Goal: Contribute content

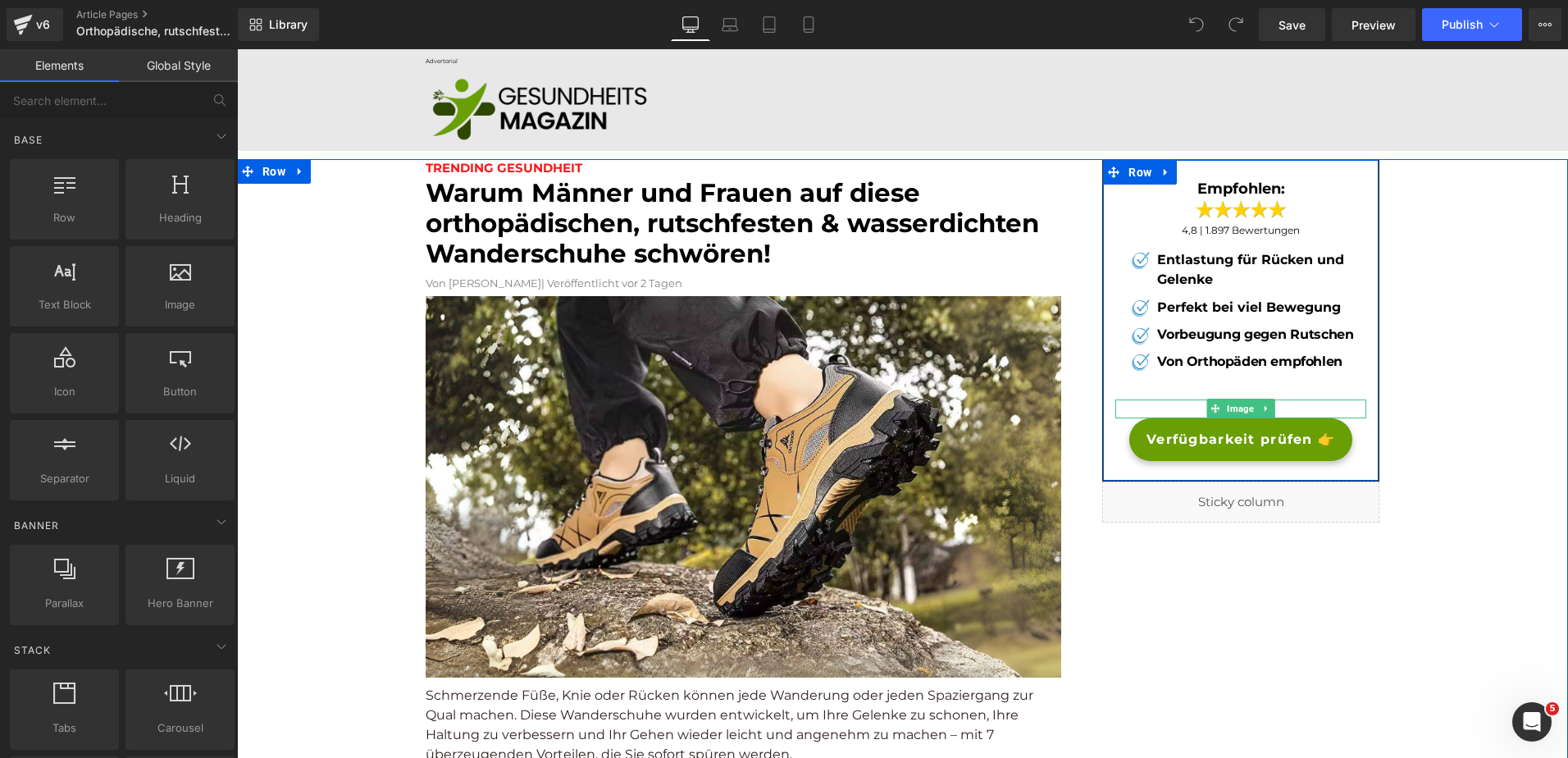
click at [1157, 419] on div at bounding box center [1242, 409] width 251 height 19
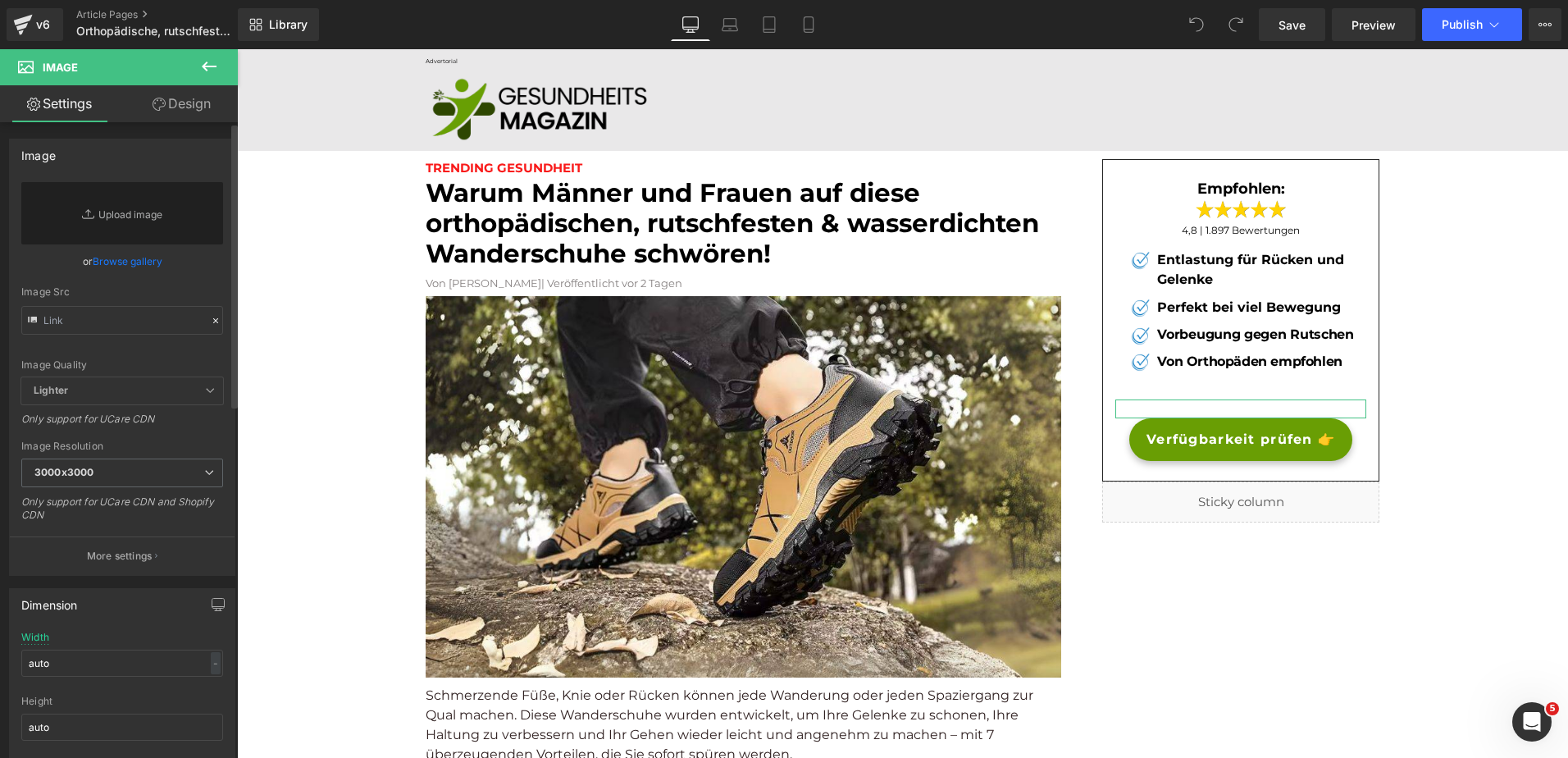
click at [134, 268] on link "Browse gallery" at bounding box center [127, 261] width 69 height 28
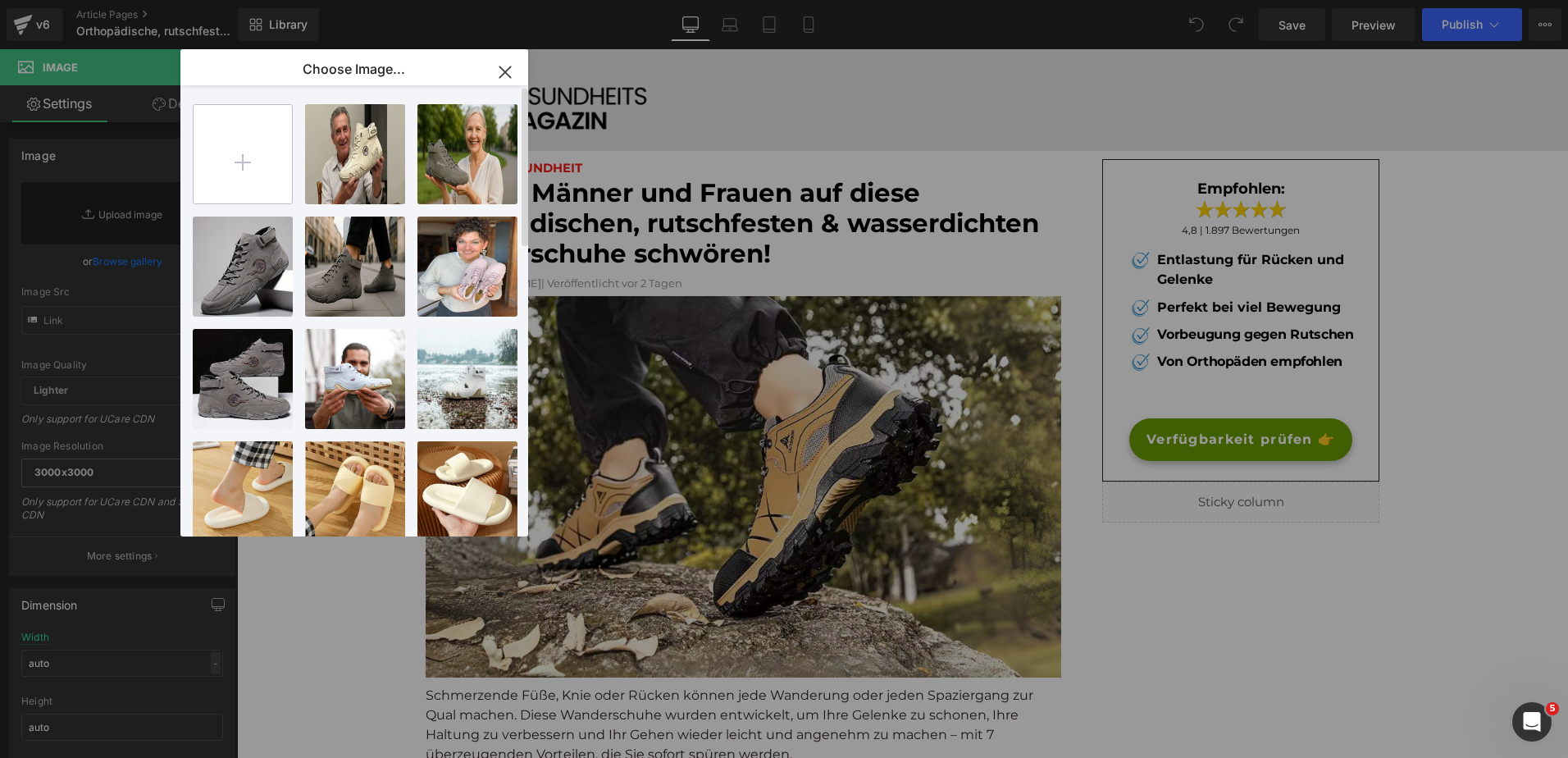
click at [240, 177] on input "file" at bounding box center [243, 154] width 99 height 99
type input "C:\fakepath\Orthopadische_rutschfeste_wasserdichte_Wanderschuhe_2.jpg"
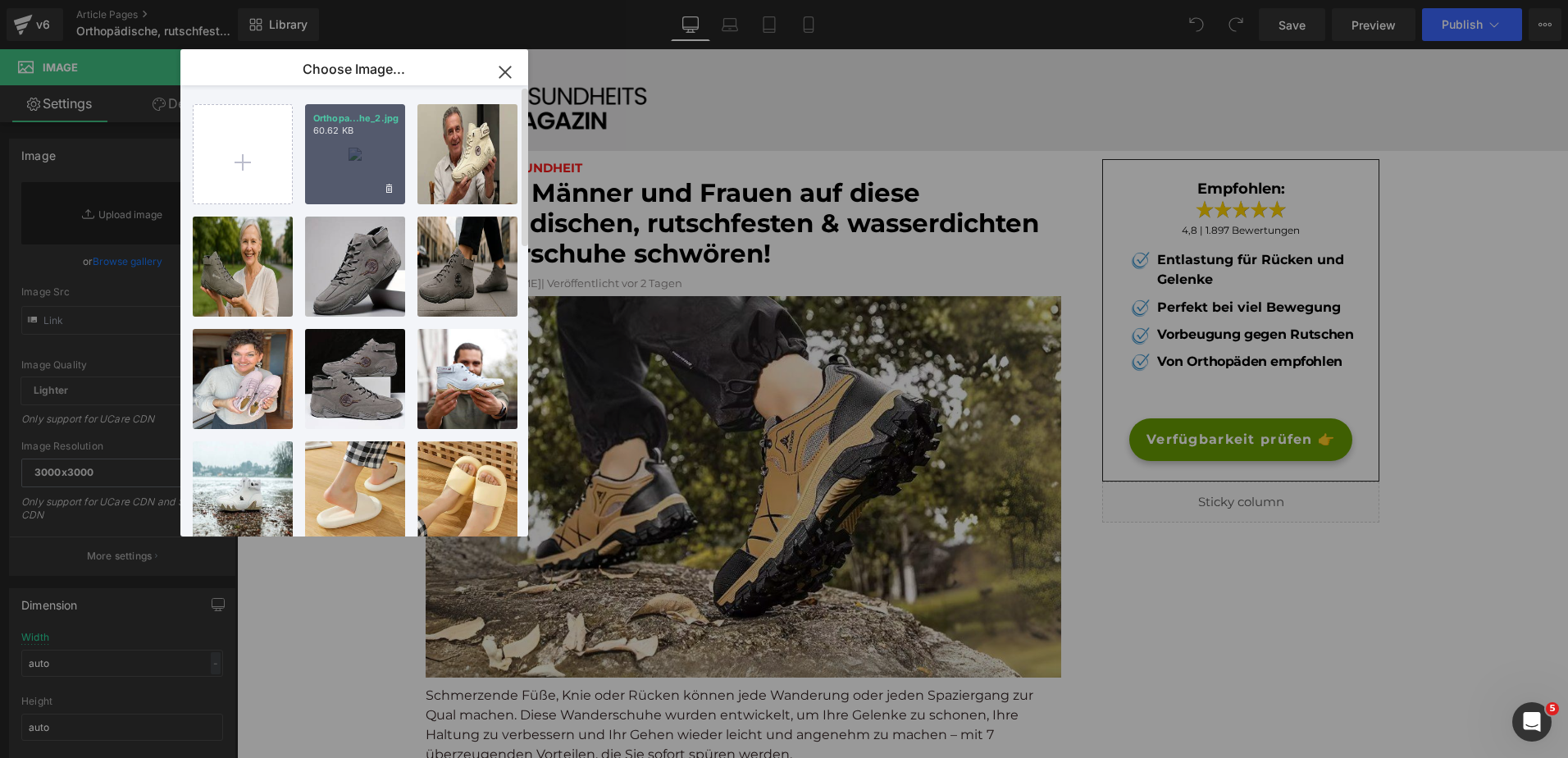
click at [358, 168] on div "Orthopa...he_2.jpg 60.62 KB" at bounding box center [356, 154] width 100 height 101
type input "[URL][DOMAIN_NAME]"
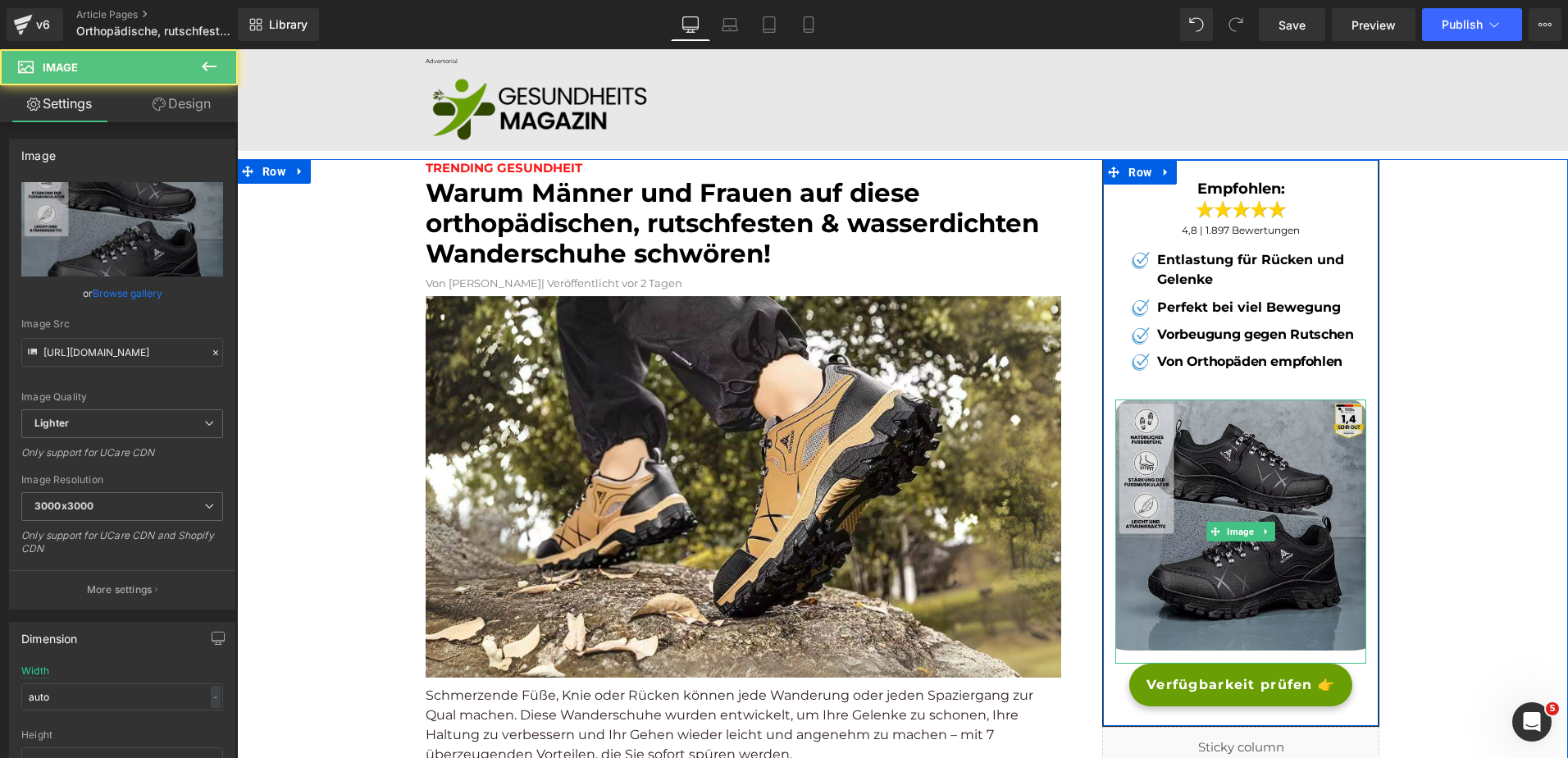
click at [1253, 493] on img at bounding box center [1242, 532] width 251 height 265
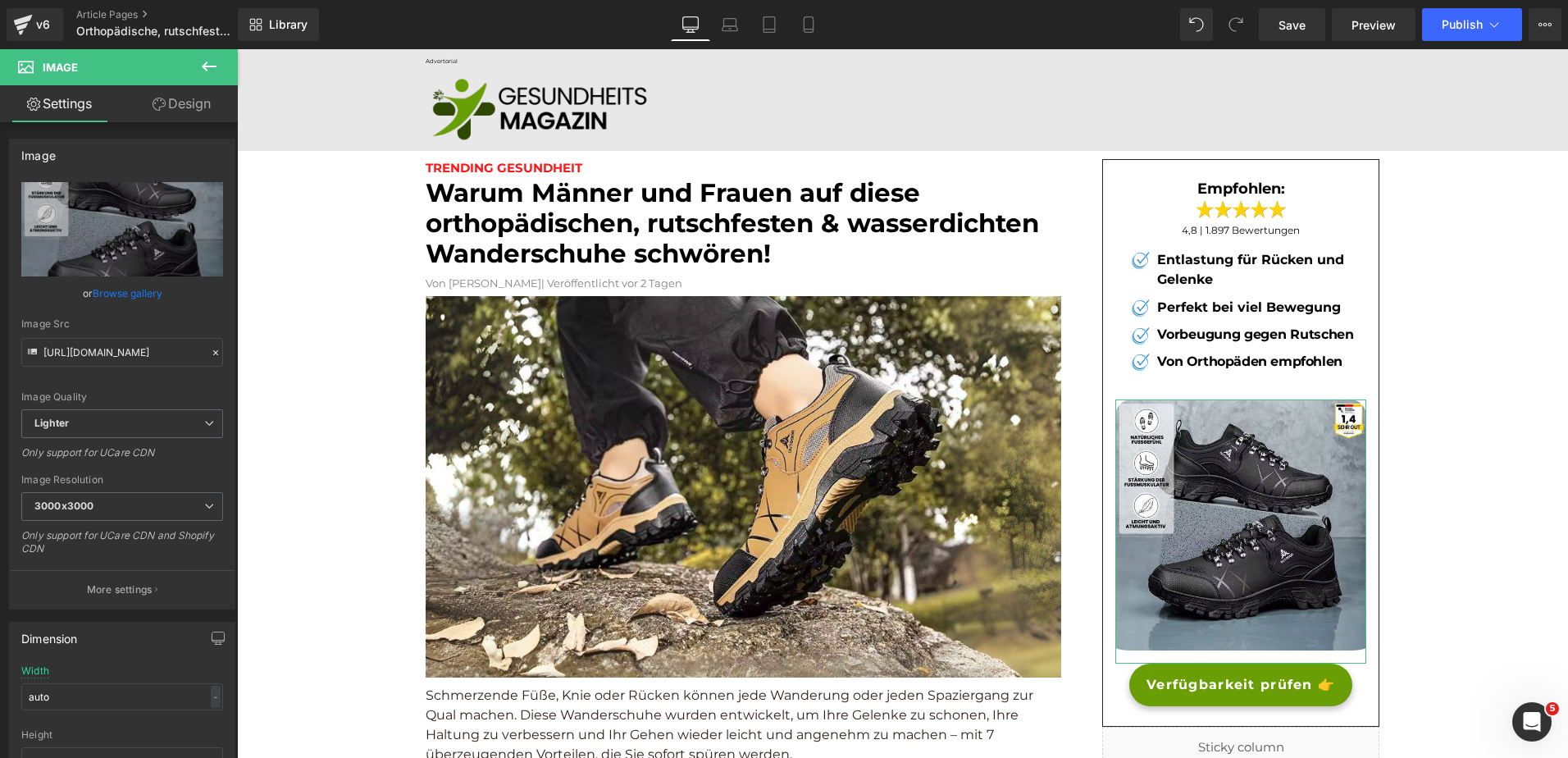
click at [199, 100] on link "Design" at bounding box center [182, 104] width 119 height 37
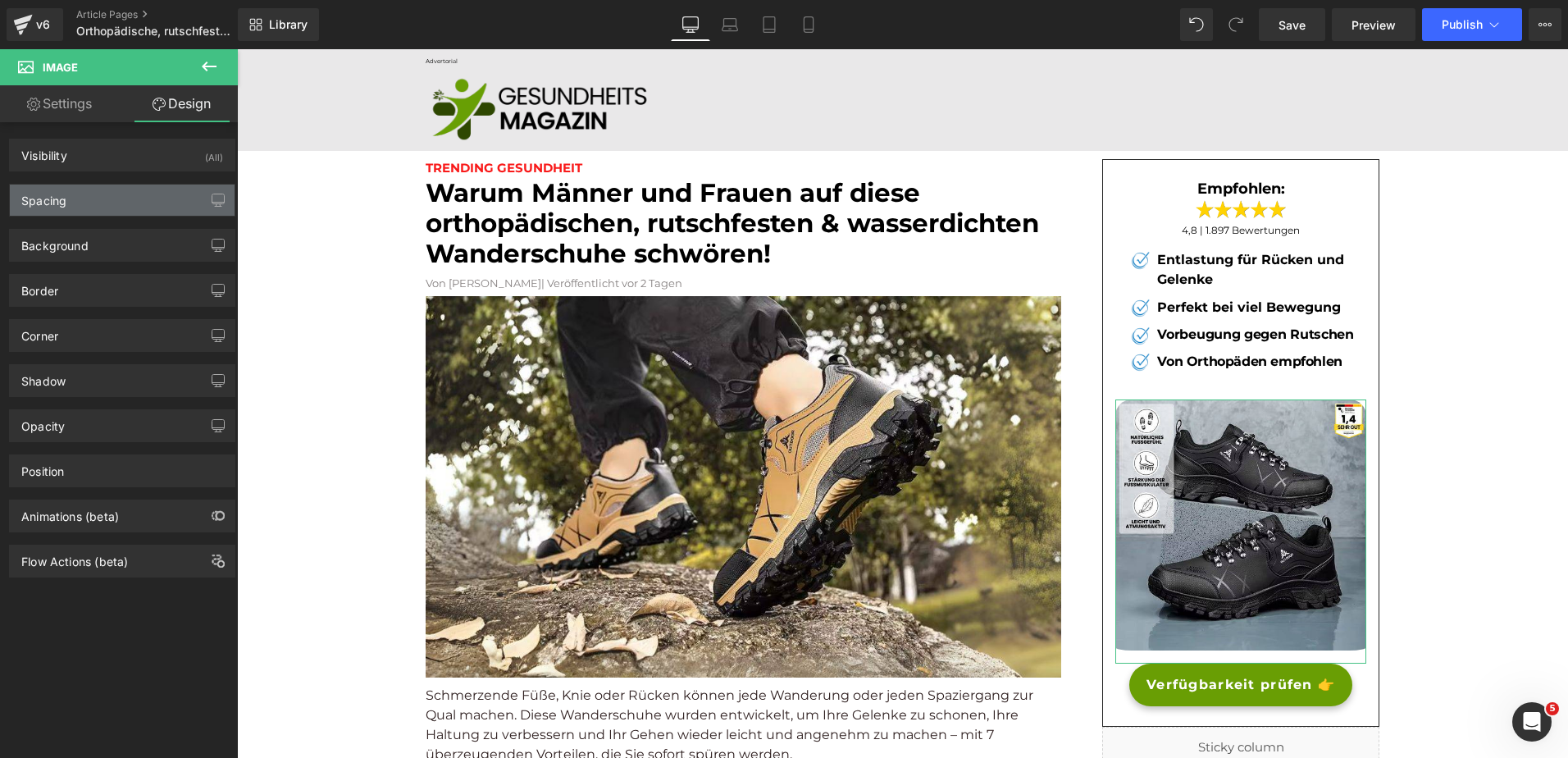
click at [91, 207] on div "Spacing" at bounding box center [122, 199] width 224 height 31
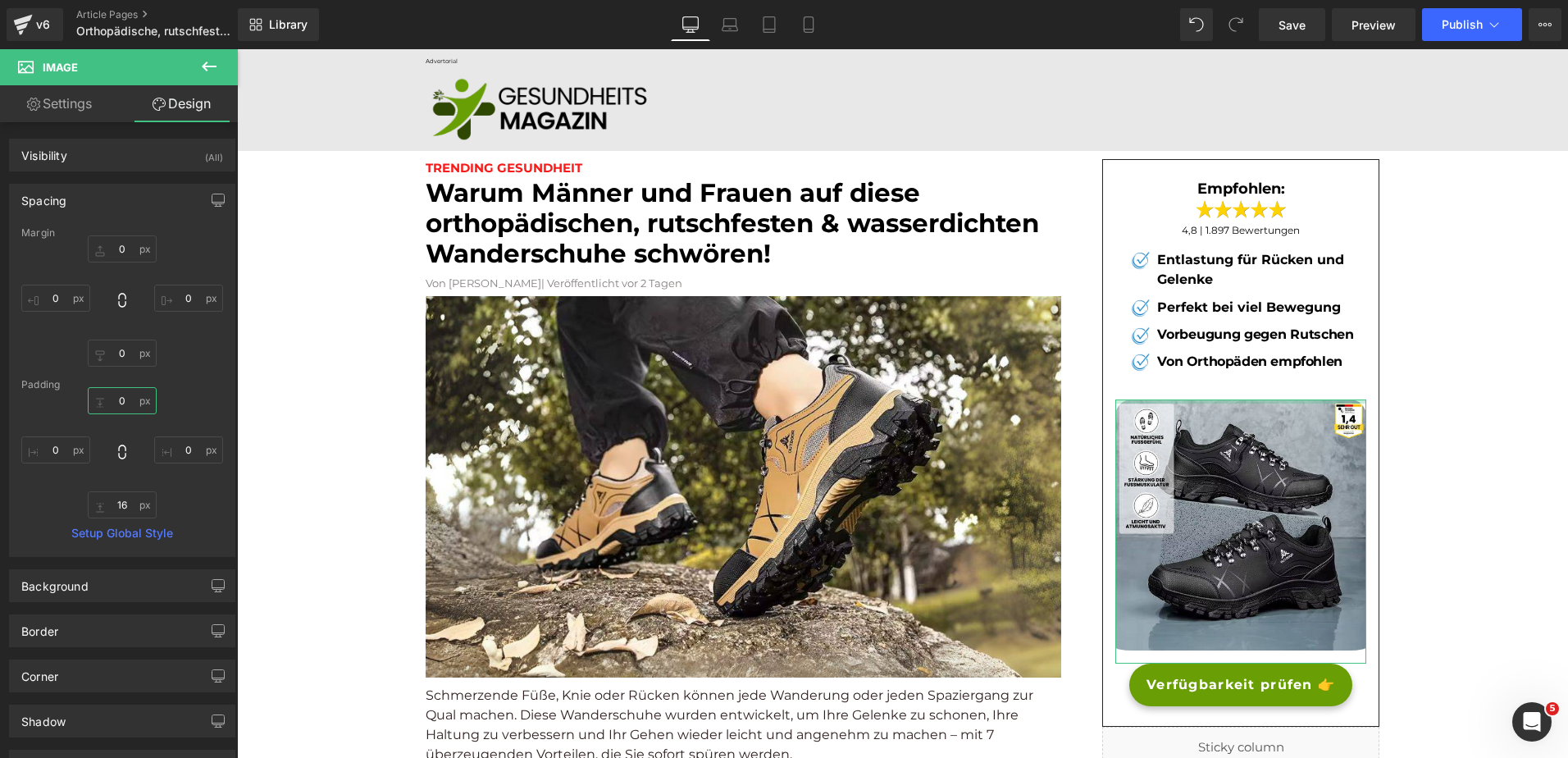
click at [129, 396] on input "0" at bounding box center [122, 400] width 69 height 27
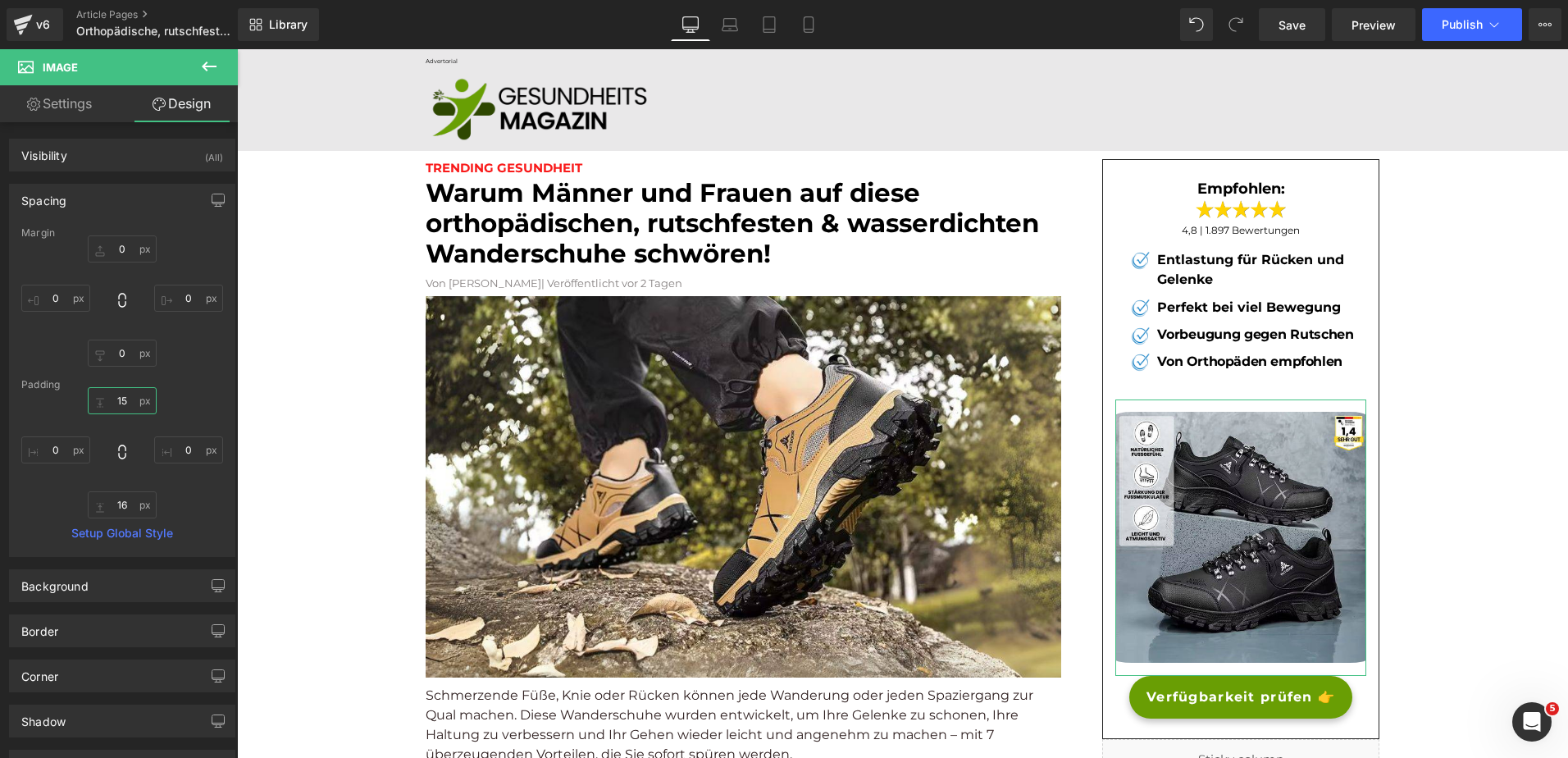
type input "1"
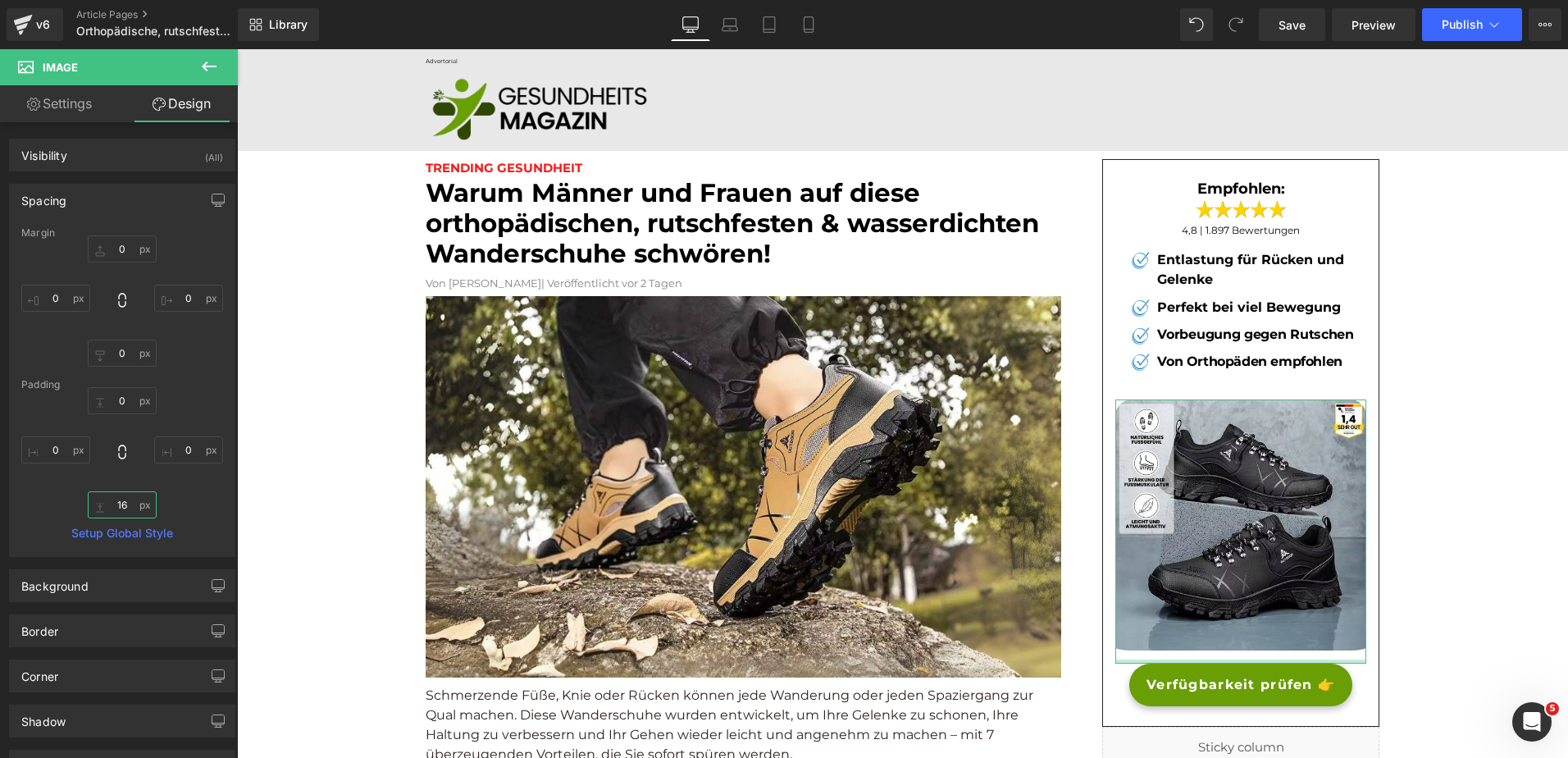
click at [123, 496] on input "16" at bounding box center [122, 505] width 69 height 27
type input "20"
click at [125, 247] on input "0" at bounding box center [122, 249] width 69 height 27
type input "-10"
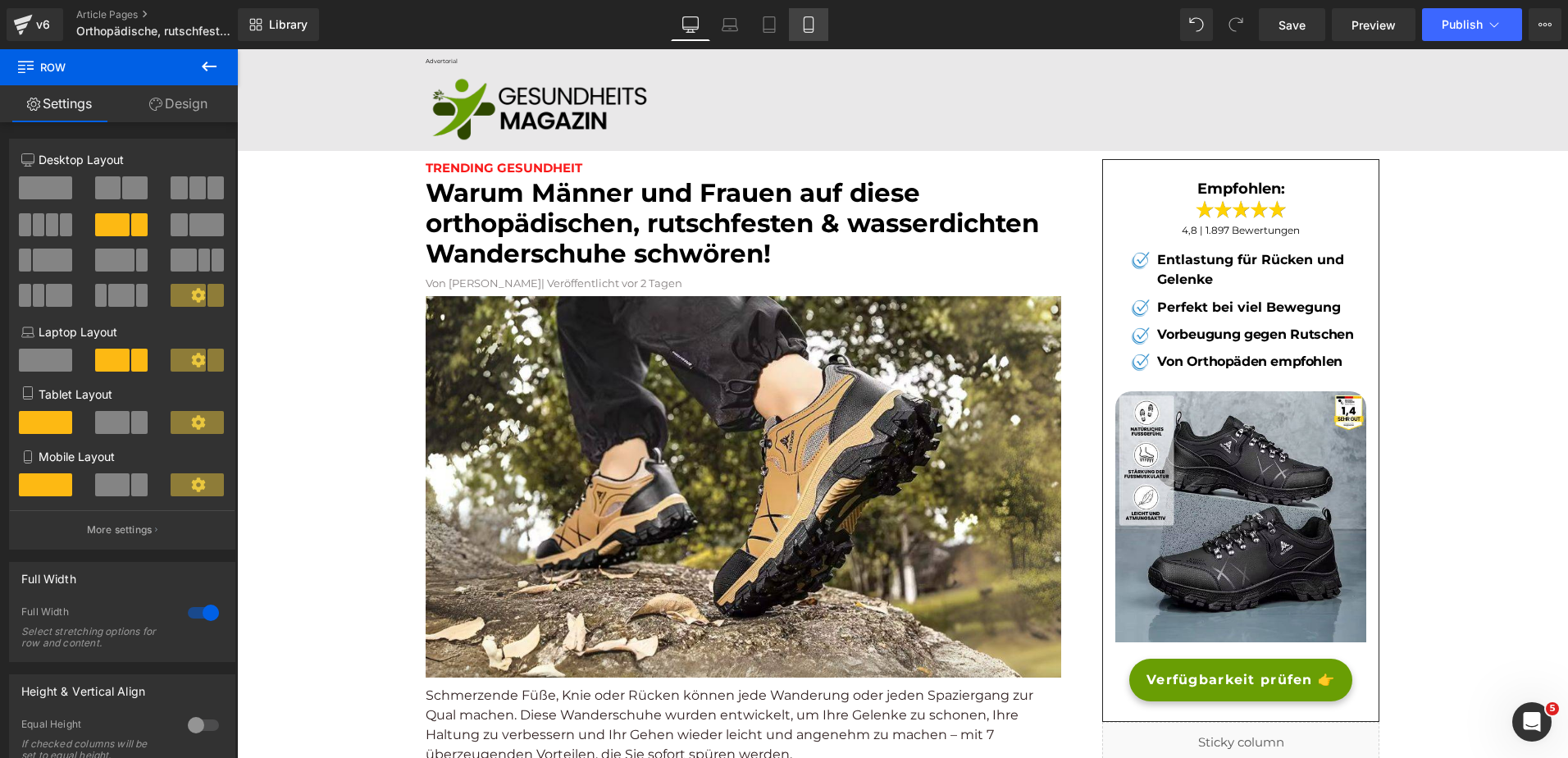
click at [791, 23] on link "Mobile" at bounding box center [809, 24] width 39 height 33
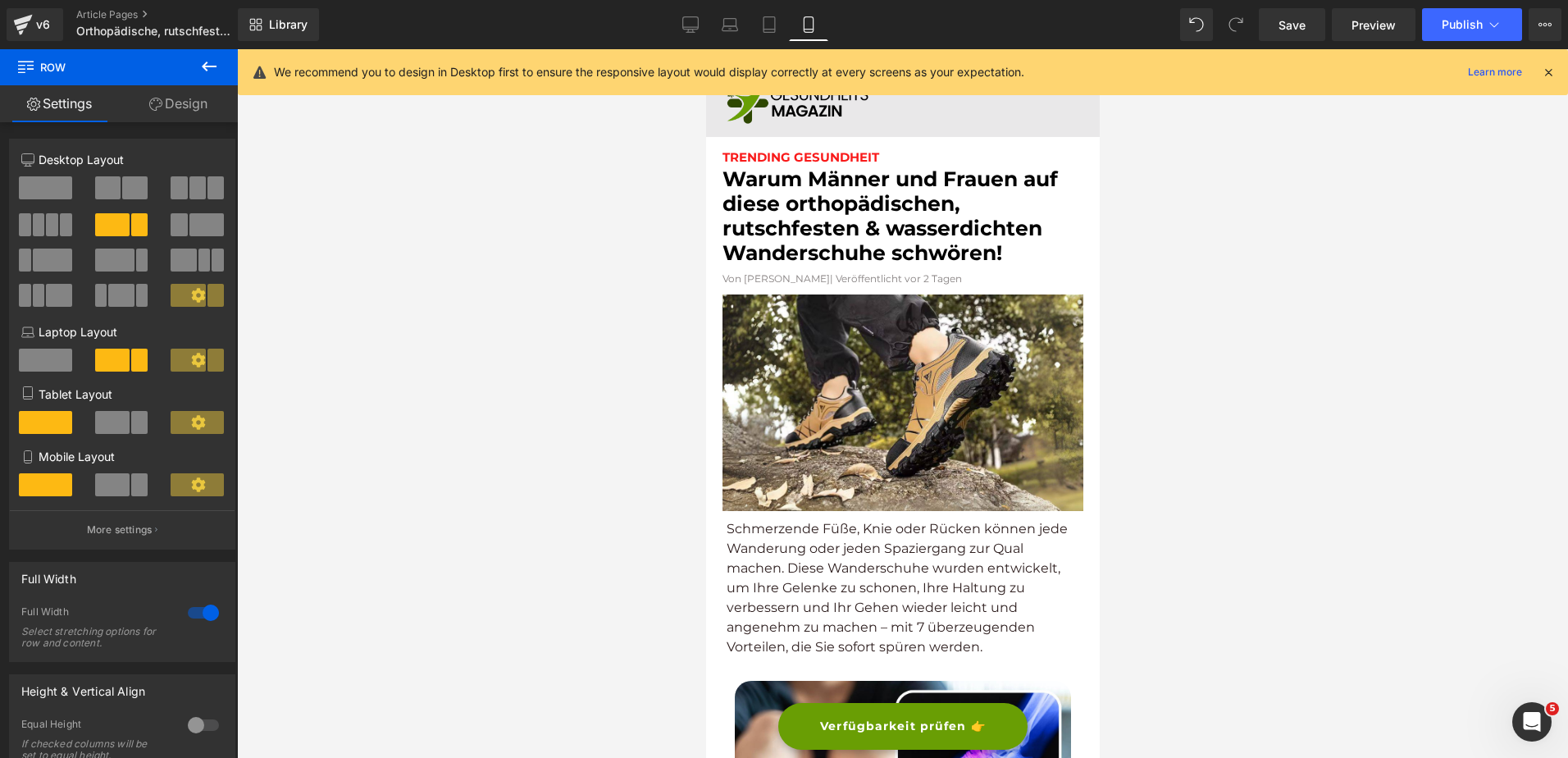
click at [809, 23] on icon at bounding box center [809, 25] width 17 height 17
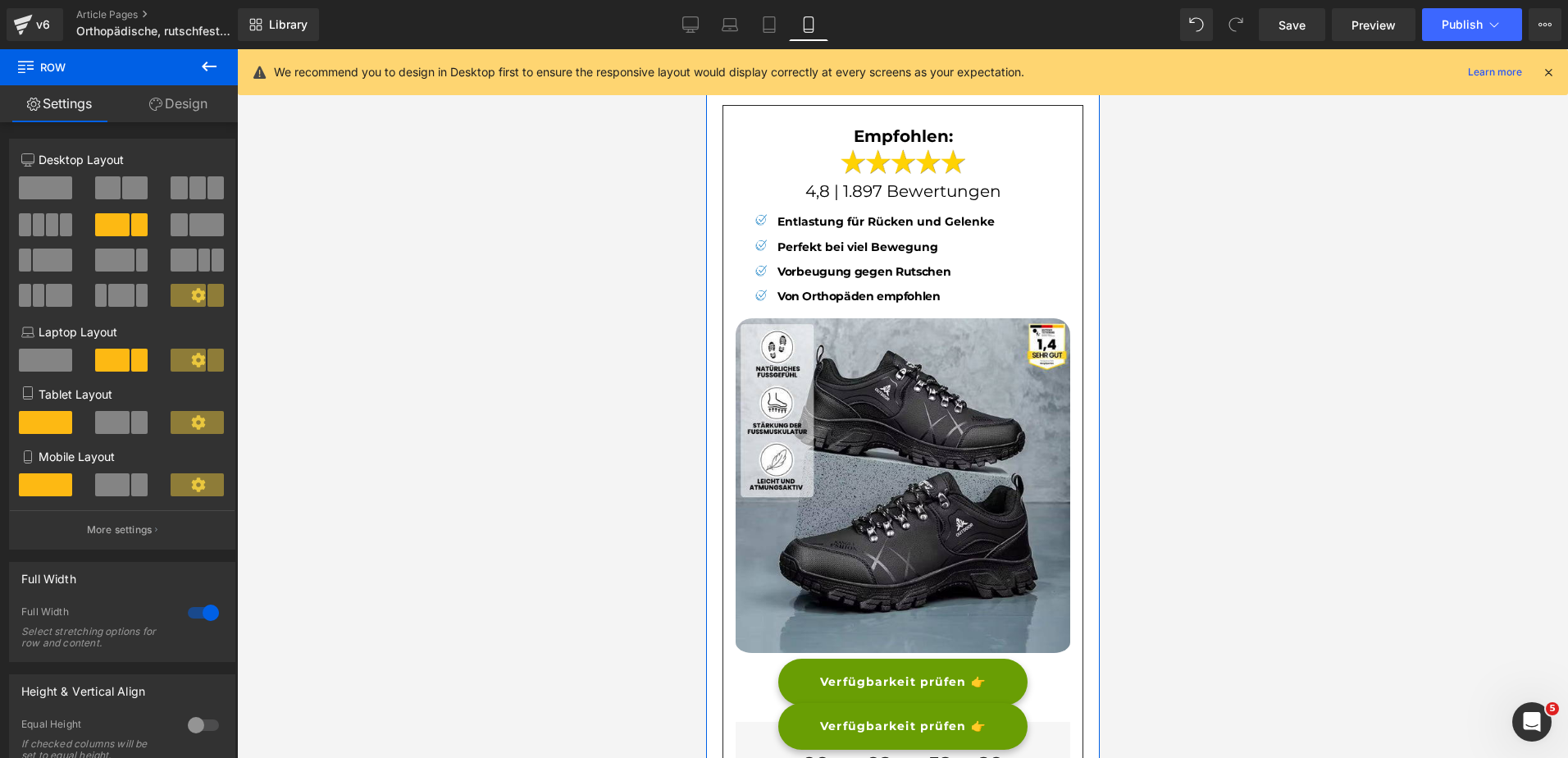
scroll to position [4473, 0]
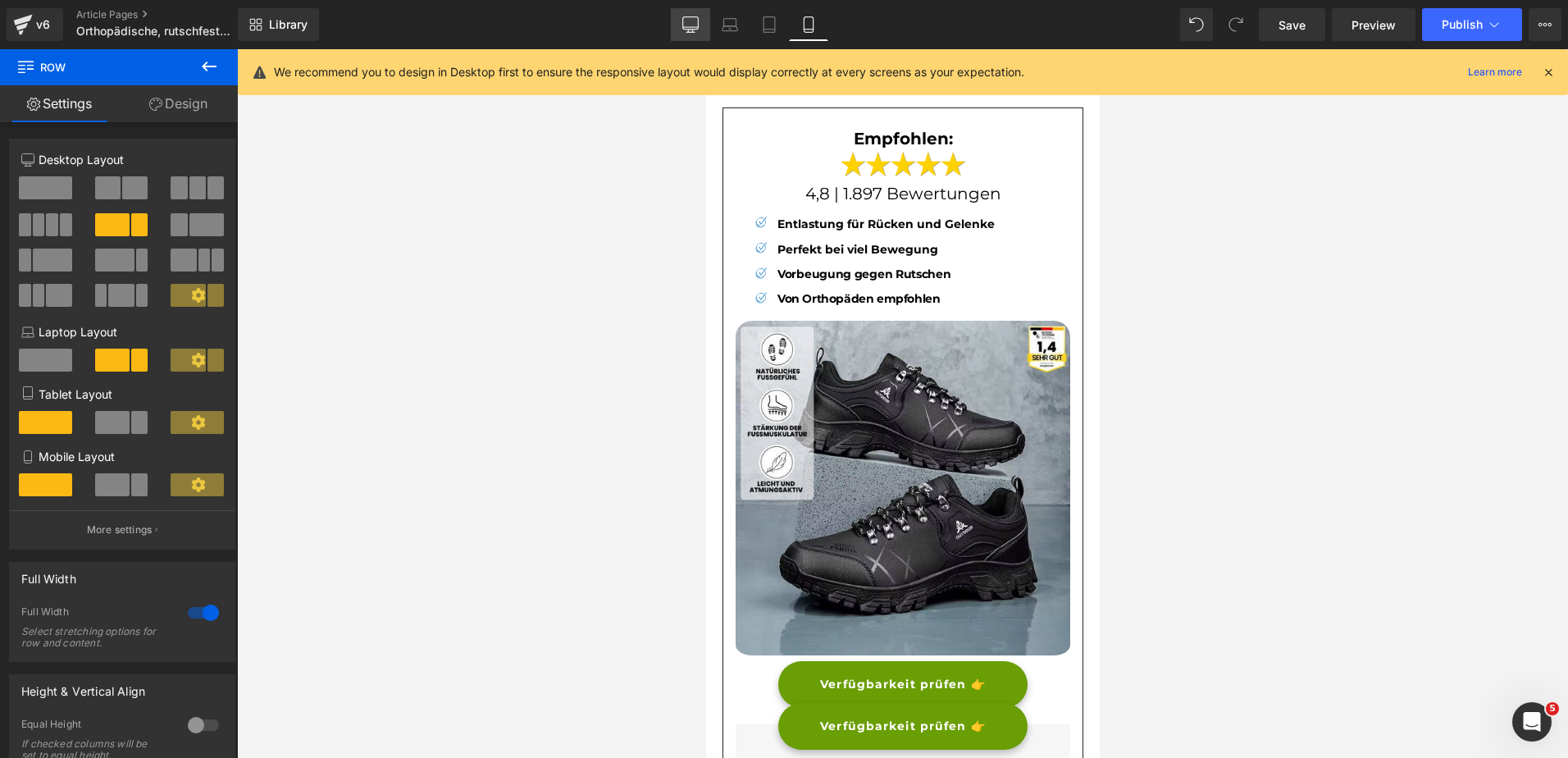
click at [694, 25] on icon at bounding box center [691, 25] width 17 height 17
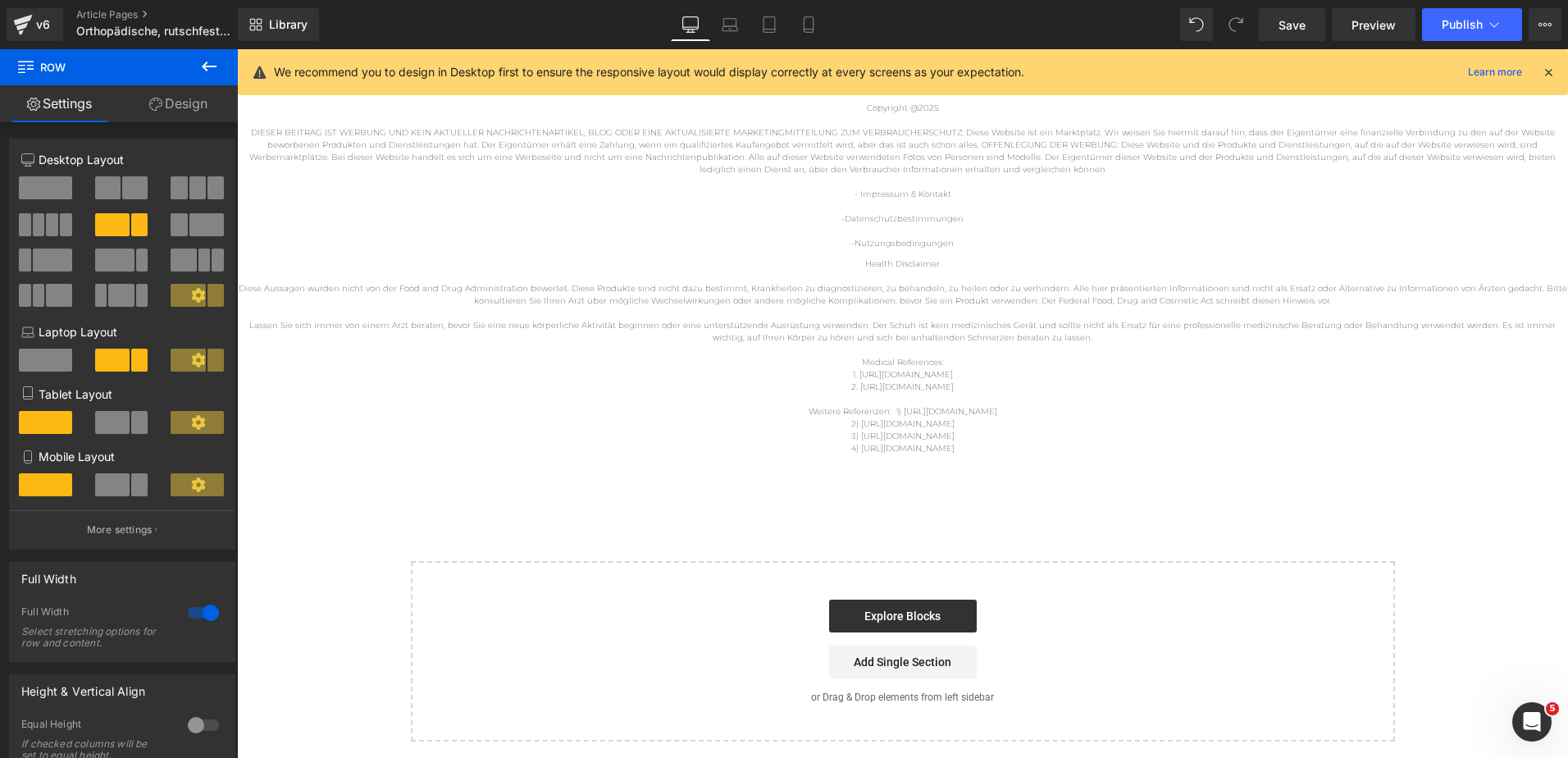
scroll to position [0, 0]
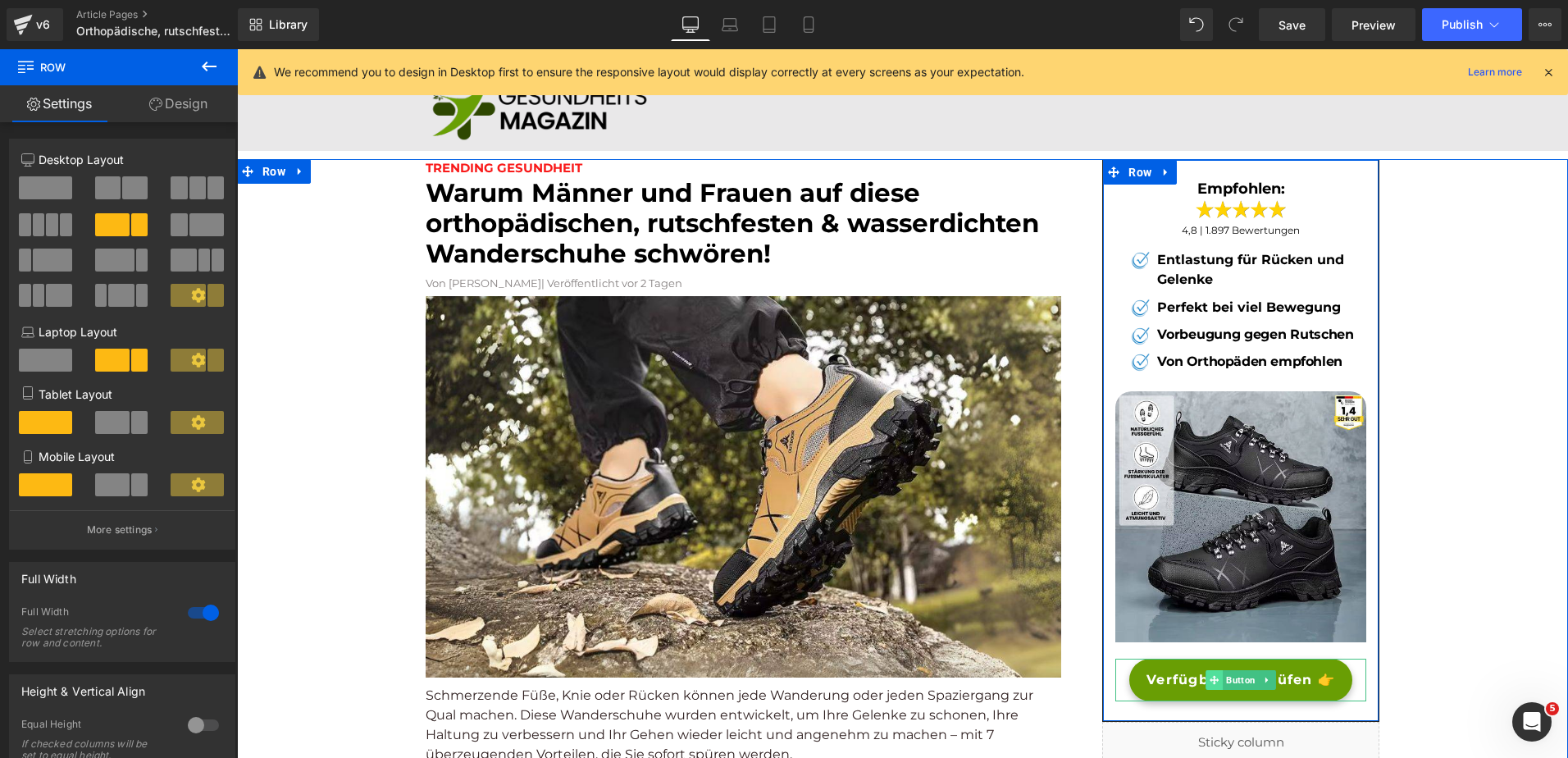
click at [1210, 684] on icon at bounding box center [1214, 679] width 9 height 9
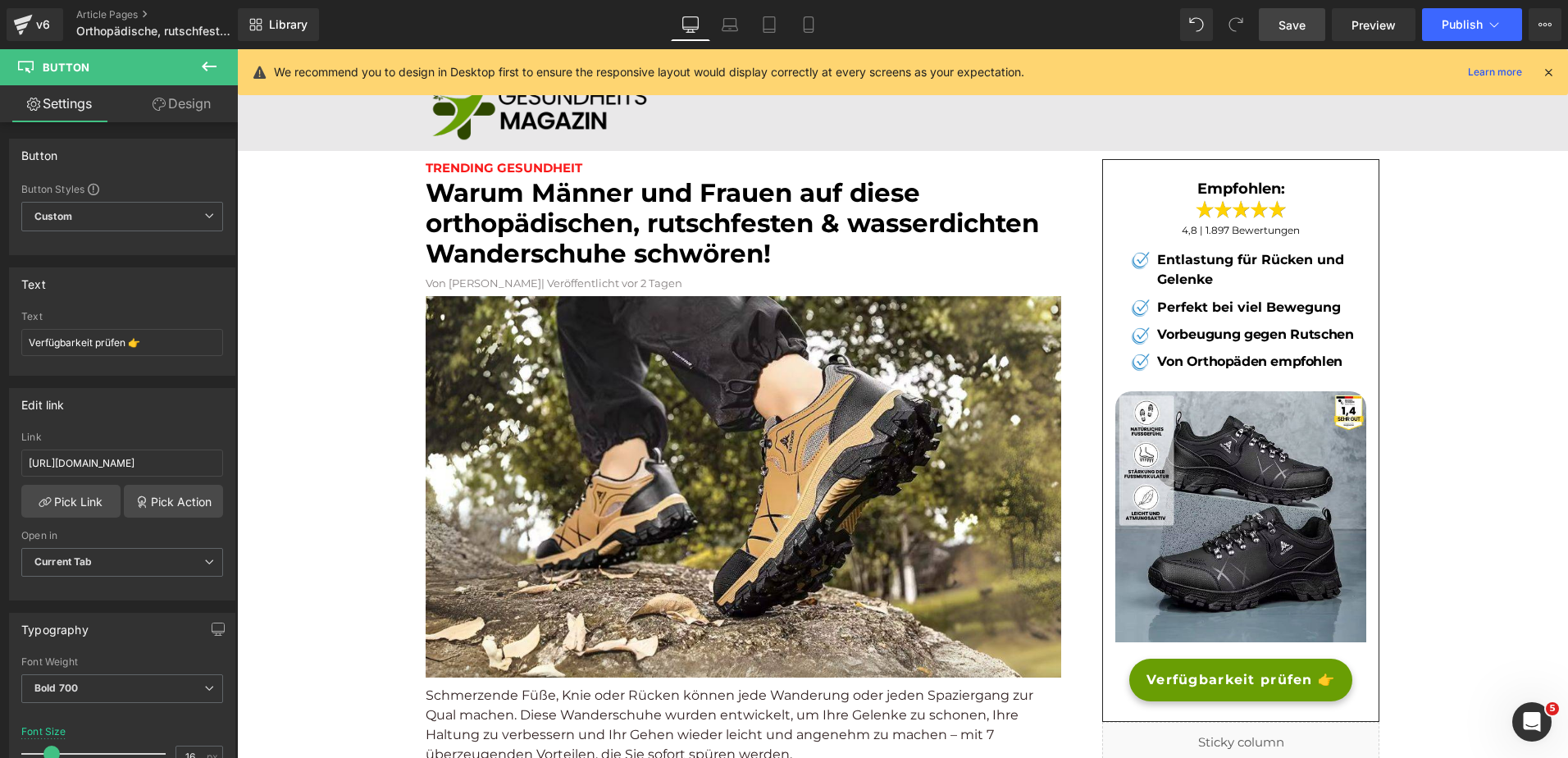
click at [1279, 26] on link "Save" at bounding box center [1292, 24] width 66 height 33
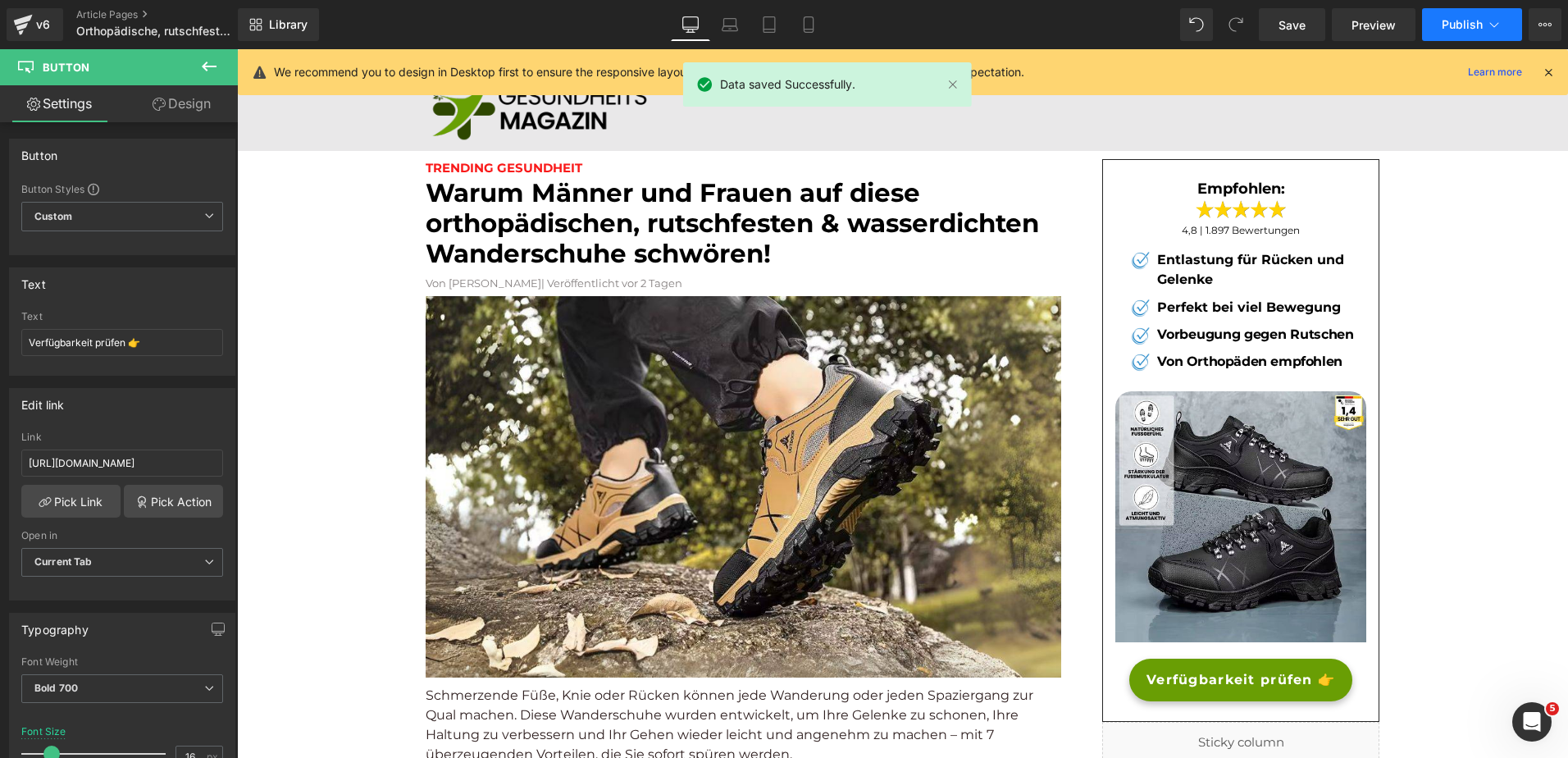
click at [1470, 11] on button "Publish" at bounding box center [1473, 24] width 100 height 33
click at [1442, 23] on span "Publish" at bounding box center [1463, 25] width 41 height 13
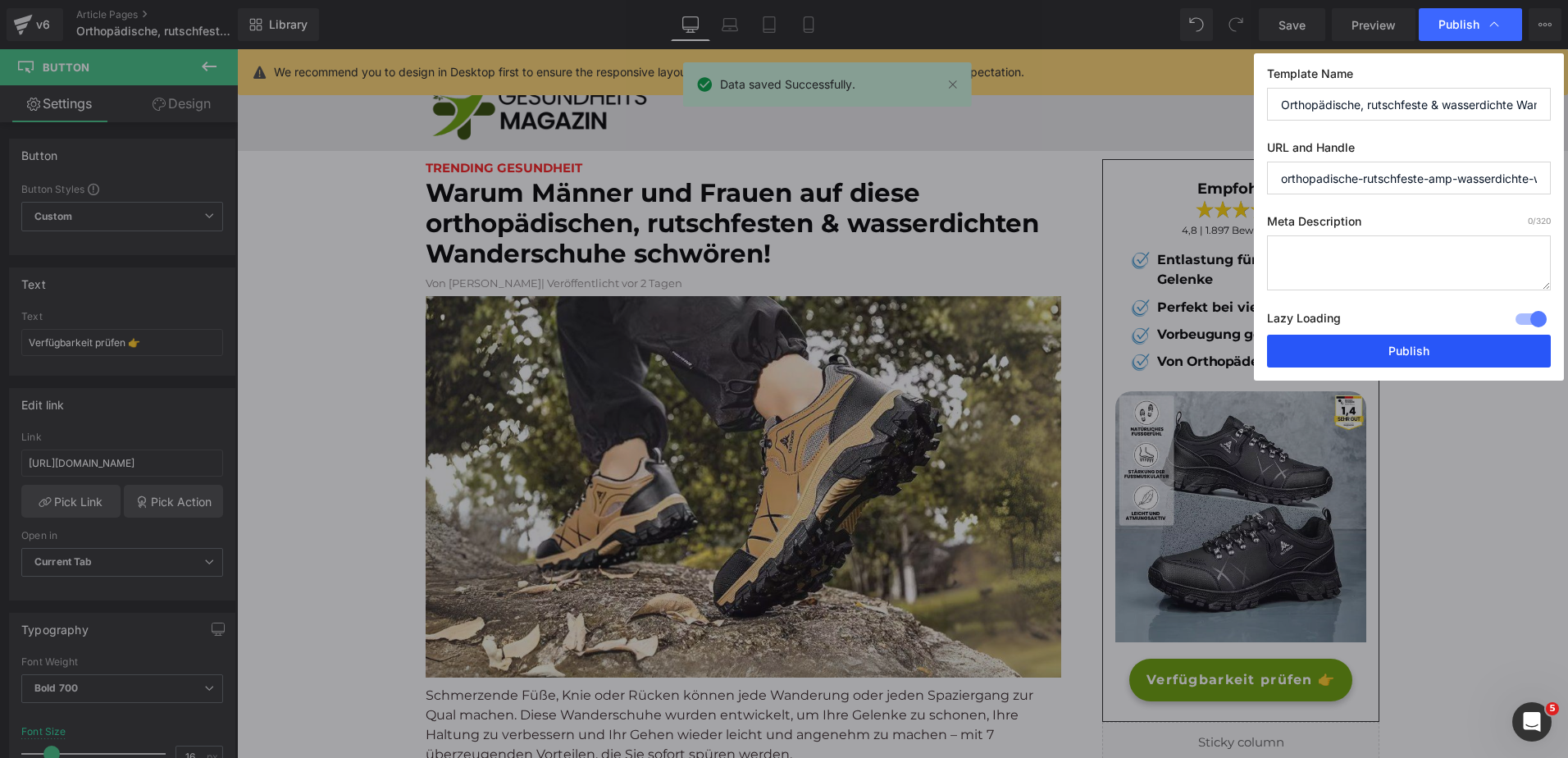
click at [1368, 342] on button "Publish" at bounding box center [1409, 351] width 284 height 33
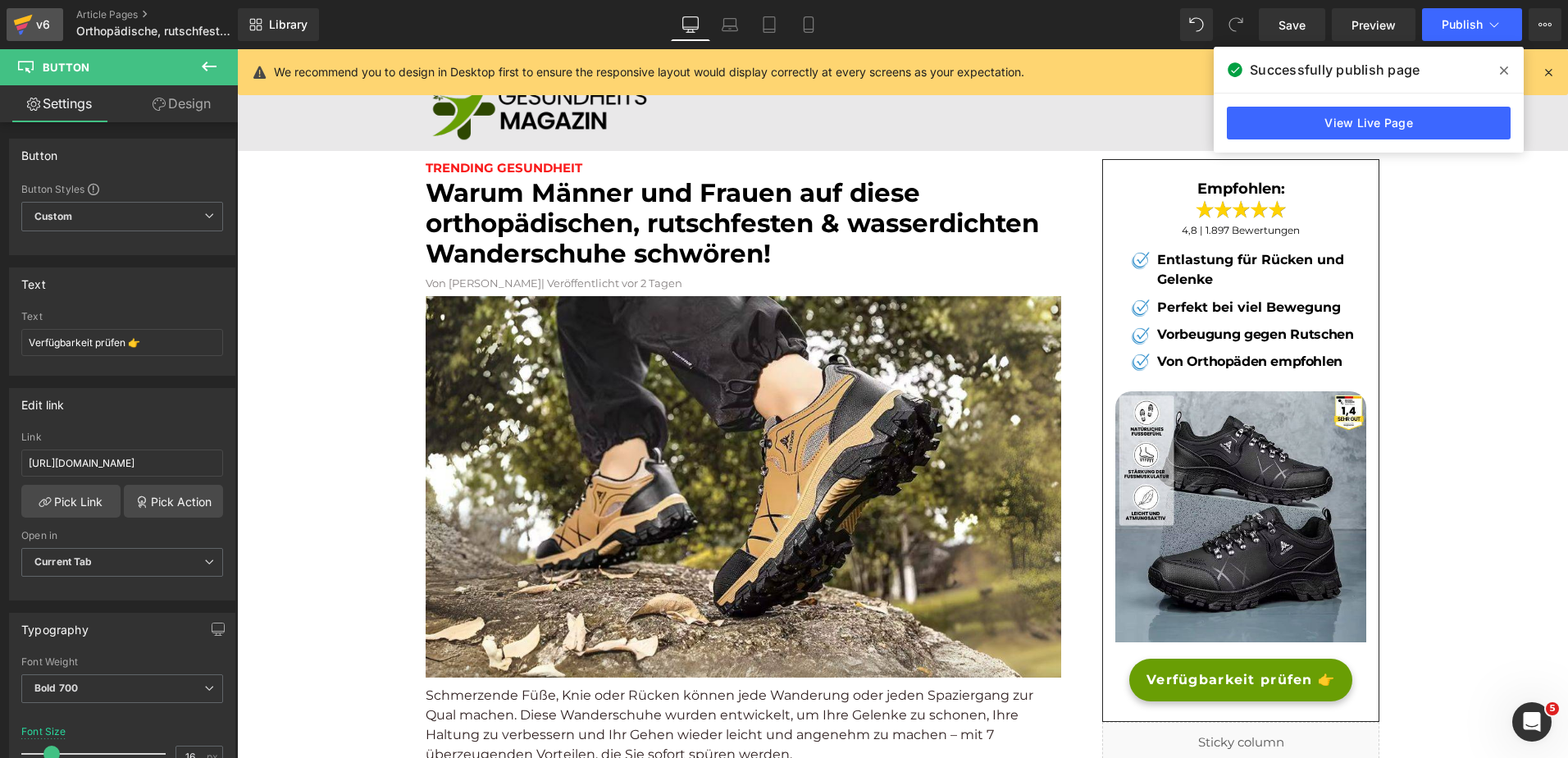
click at [43, 18] on div "v6" at bounding box center [43, 24] width 20 height 21
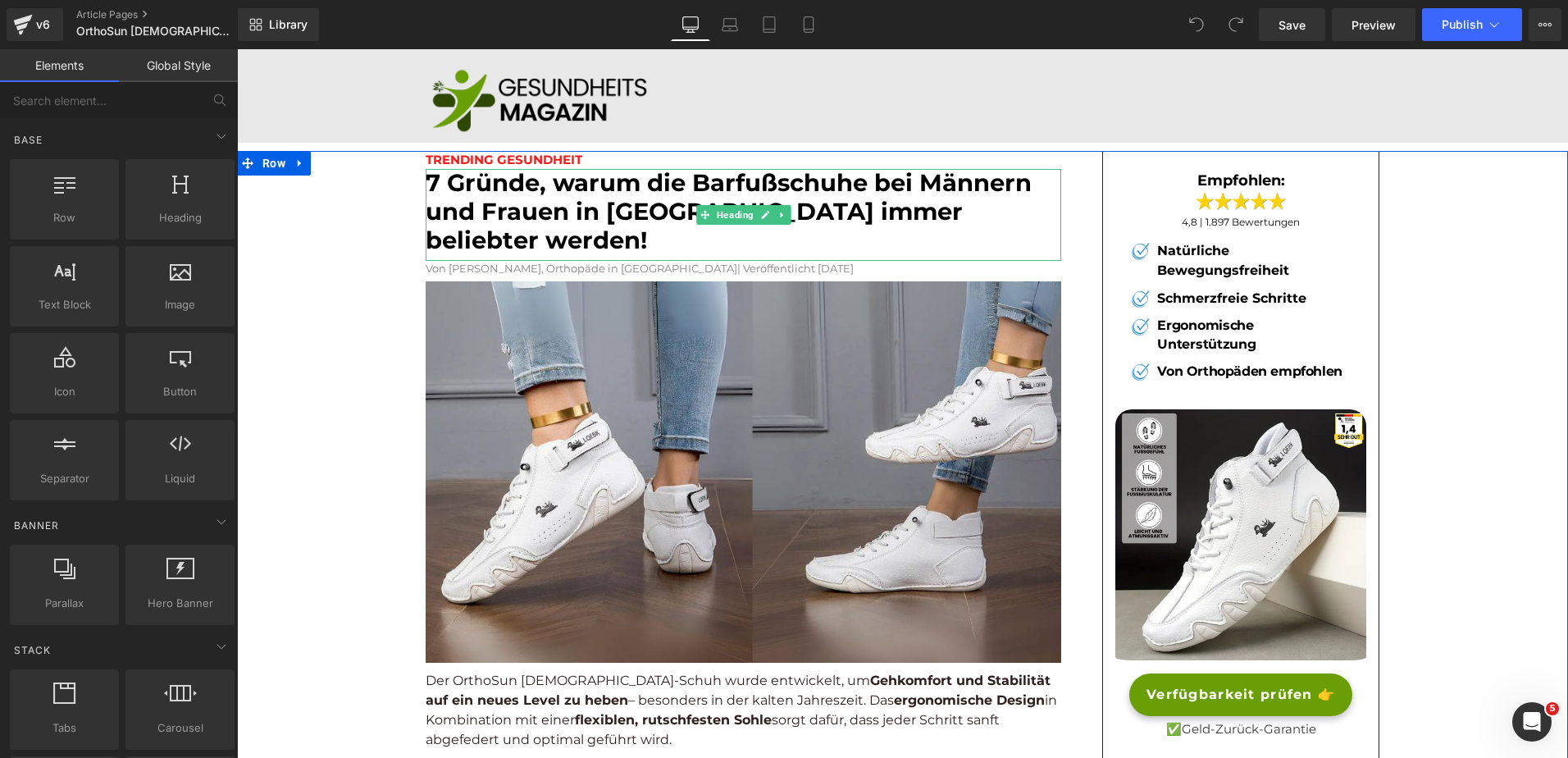
click at [686, 181] on font "7 Gründe, warum die Barfußschuhe bei Männern und Frauen in Europa immer beliebt…" at bounding box center [729, 211] width 606 height 86
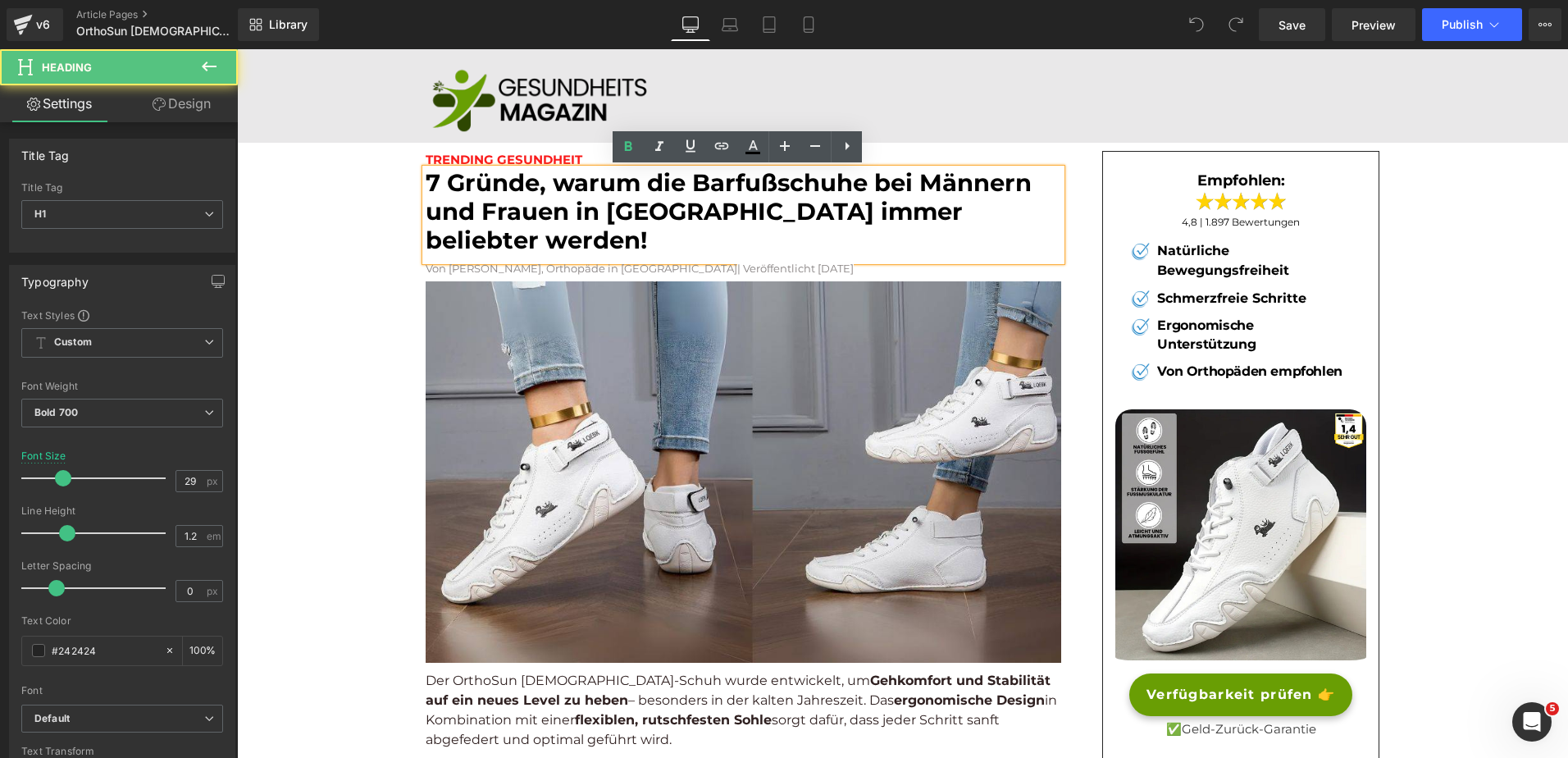
click at [684, 181] on font "7 Gründe, warum die Barfußschuhe bei Männern und Frauen in Europa immer beliebt…" at bounding box center [729, 211] width 606 height 86
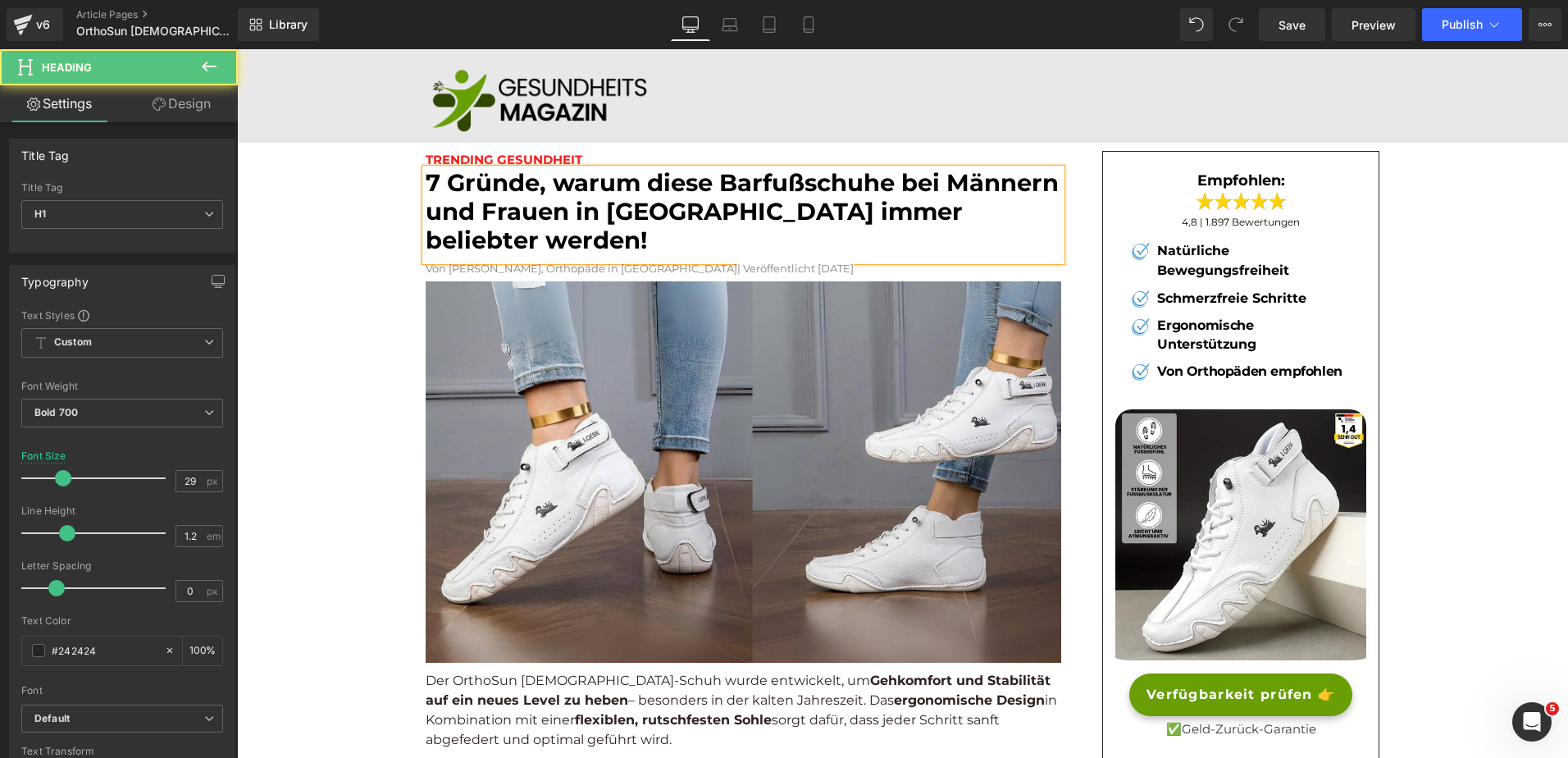
click at [948, 179] on font "7 Gründe, warum diese Barfußschuhe bei Männern und Frauen in Europa immer belie…" at bounding box center [743, 211] width 633 height 86
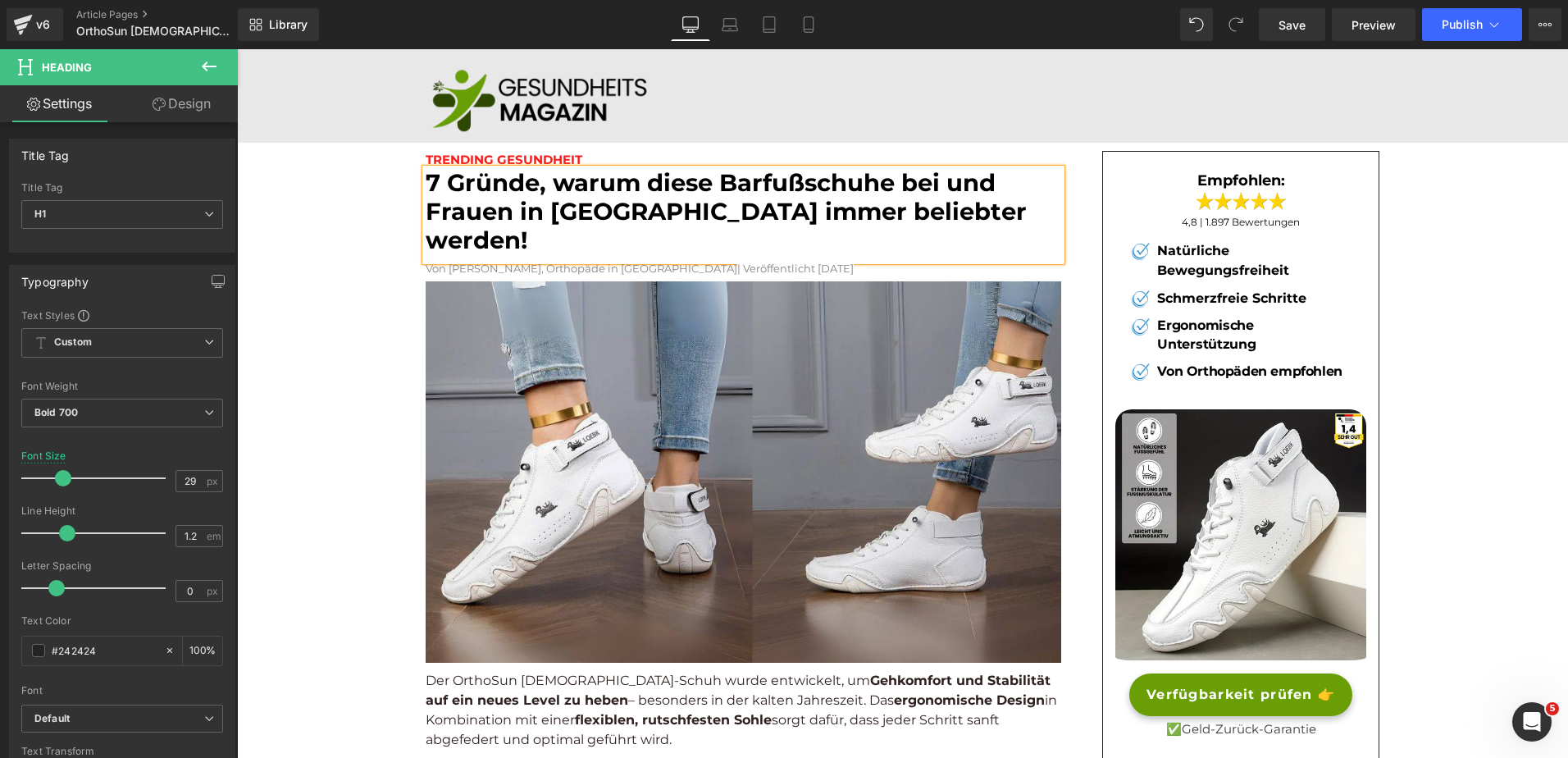
click at [948, 179] on font "7 Gründe, warum diese Barfußschuhe bei und Frauen in Europa immer beliebter wer…" at bounding box center [727, 211] width 601 height 86
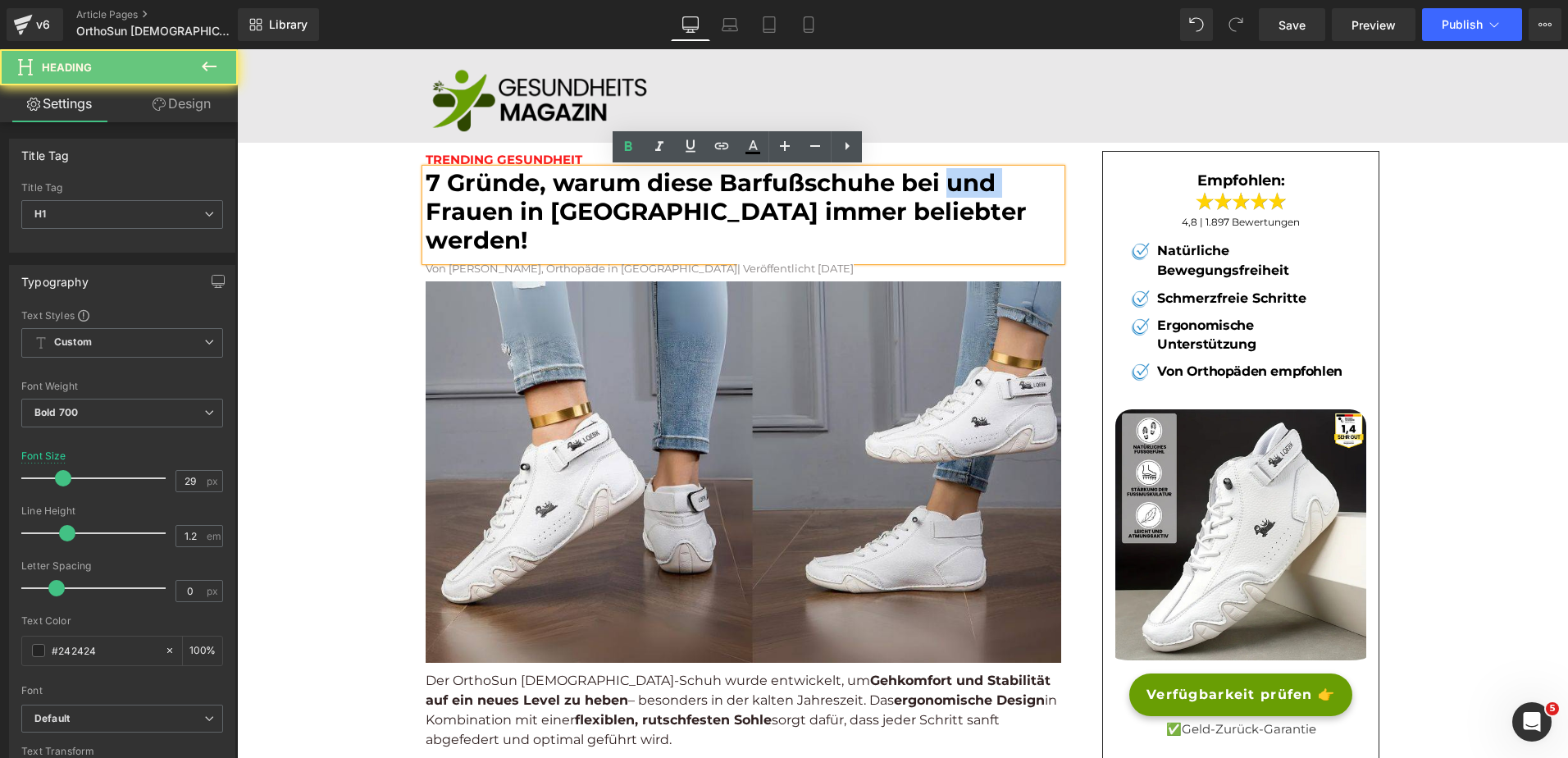
click at [948, 179] on font "7 Gründe, warum diese Barfußschuhe bei und Frauen in Europa immer beliebter wer…" at bounding box center [727, 211] width 601 height 86
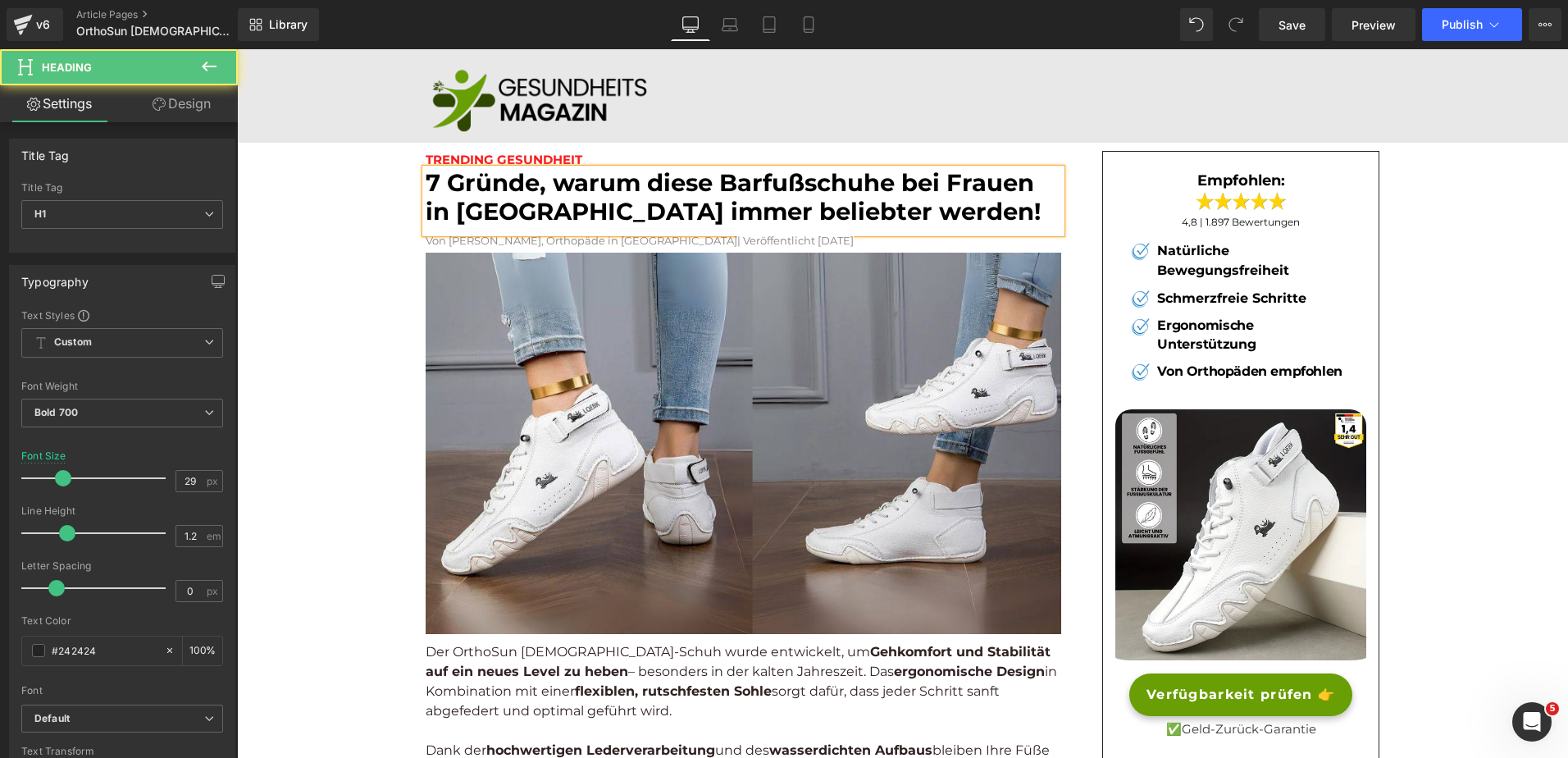
click at [716, 183] on font "7 Gründe, warum diese Barfußschuhe bei Frauen in Europa immer beliebter werden!" at bounding box center [733, 197] width 615 height 58
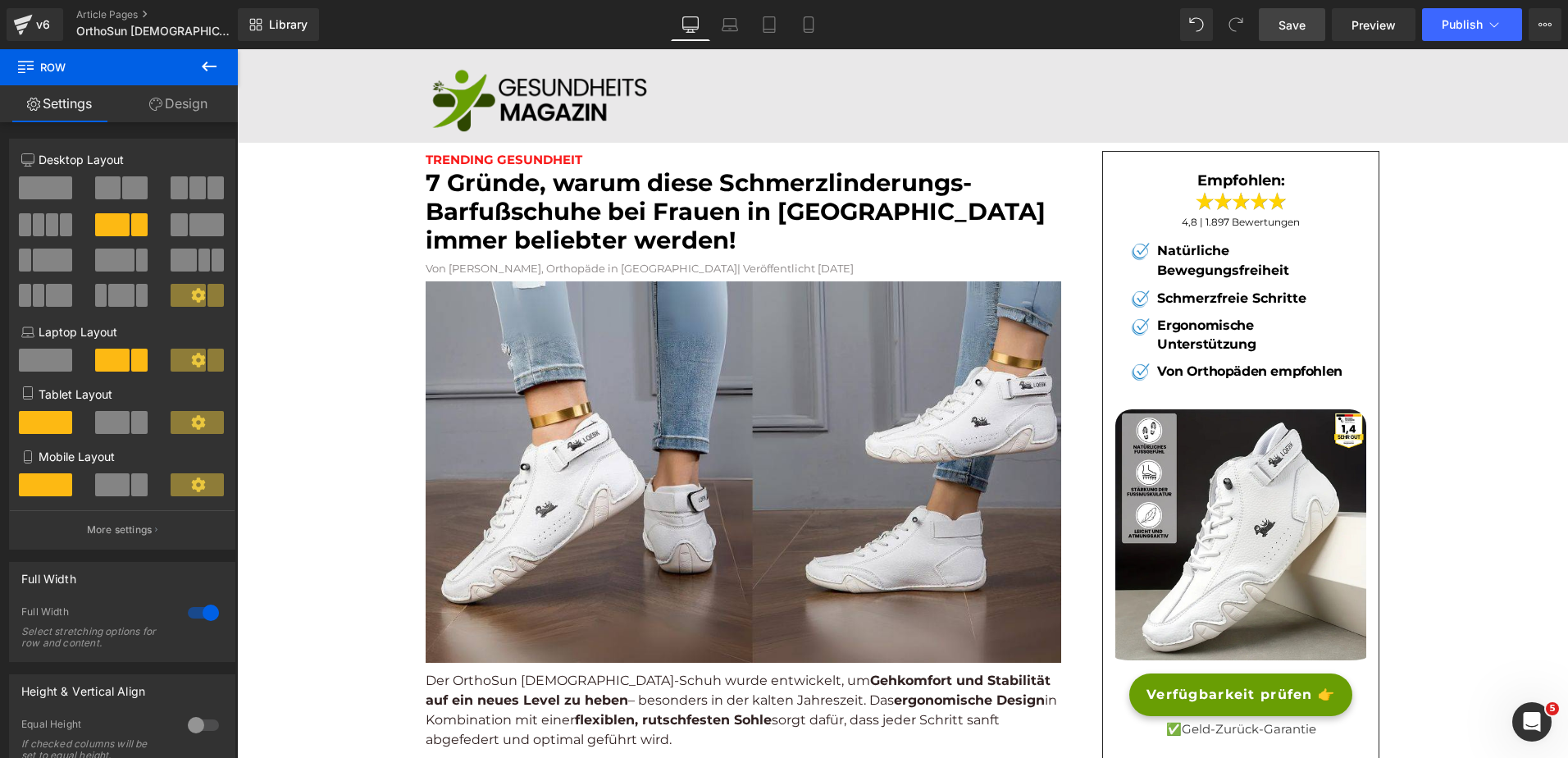
click at [1296, 28] on span "Save" at bounding box center [1293, 25] width 27 height 18
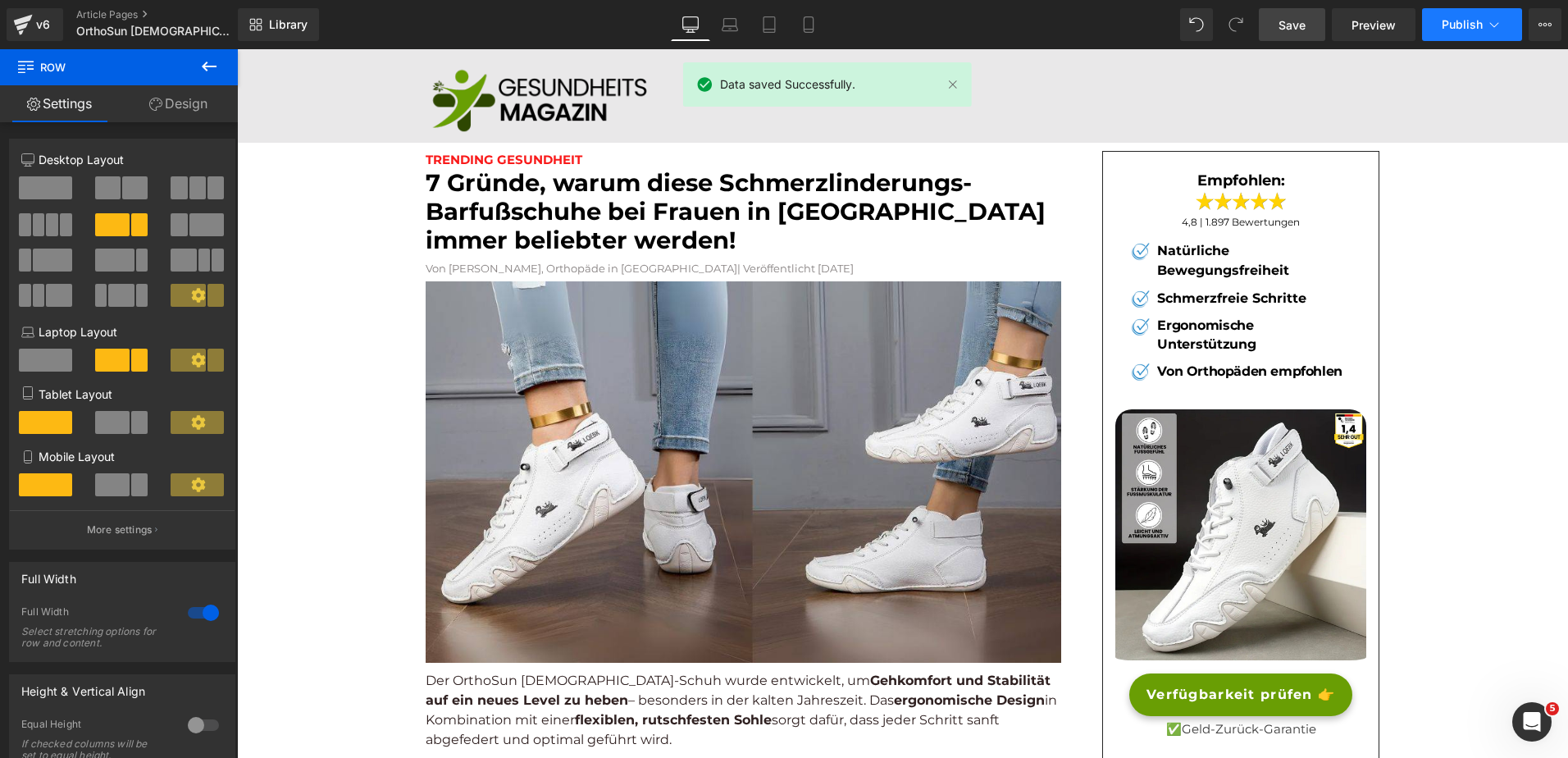
click at [1474, 18] on span "Publish" at bounding box center [1463, 25] width 41 height 13
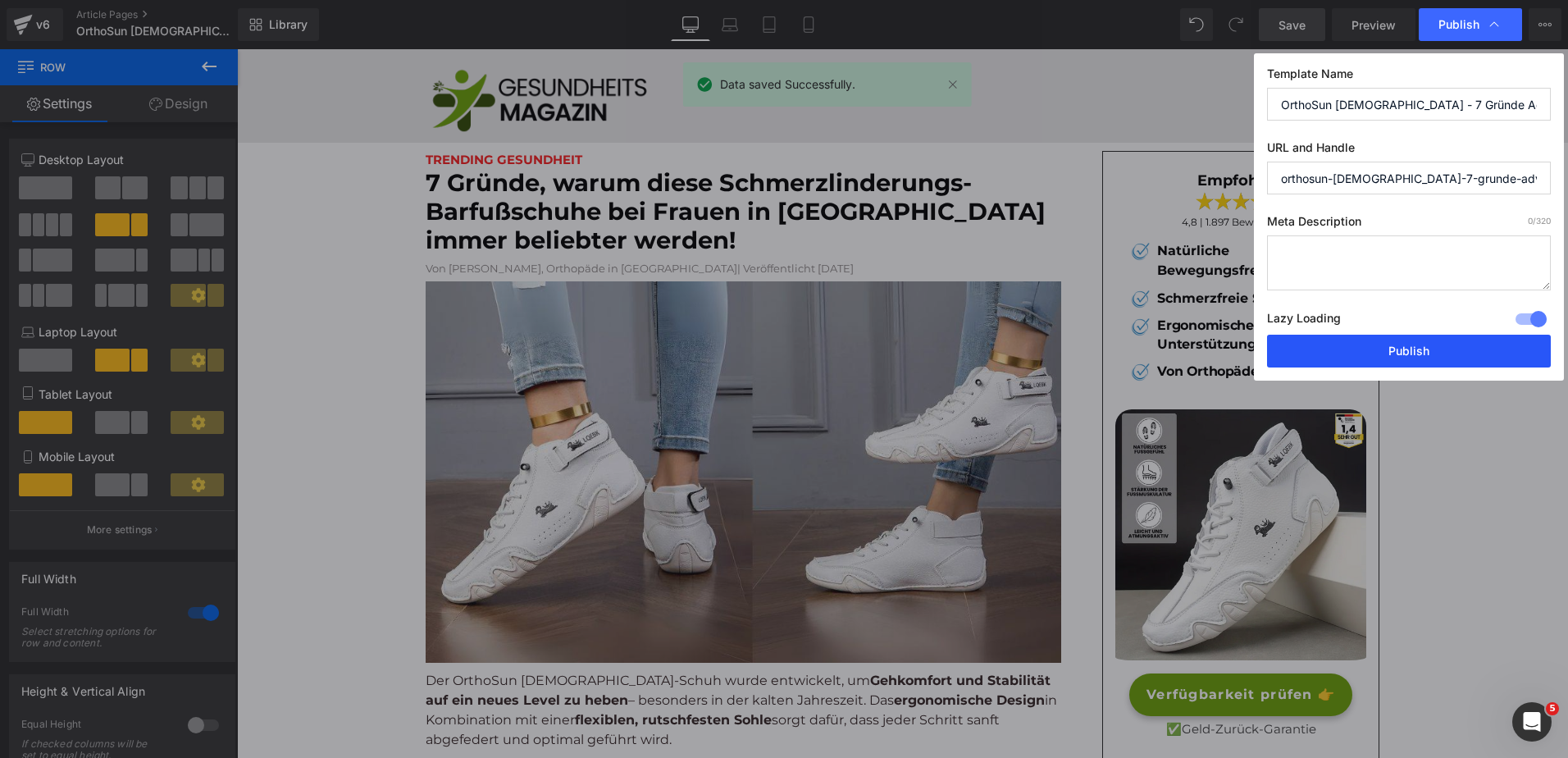
click at [1355, 350] on button "Publish" at bounding box center [1409, 351] width 284 height 33
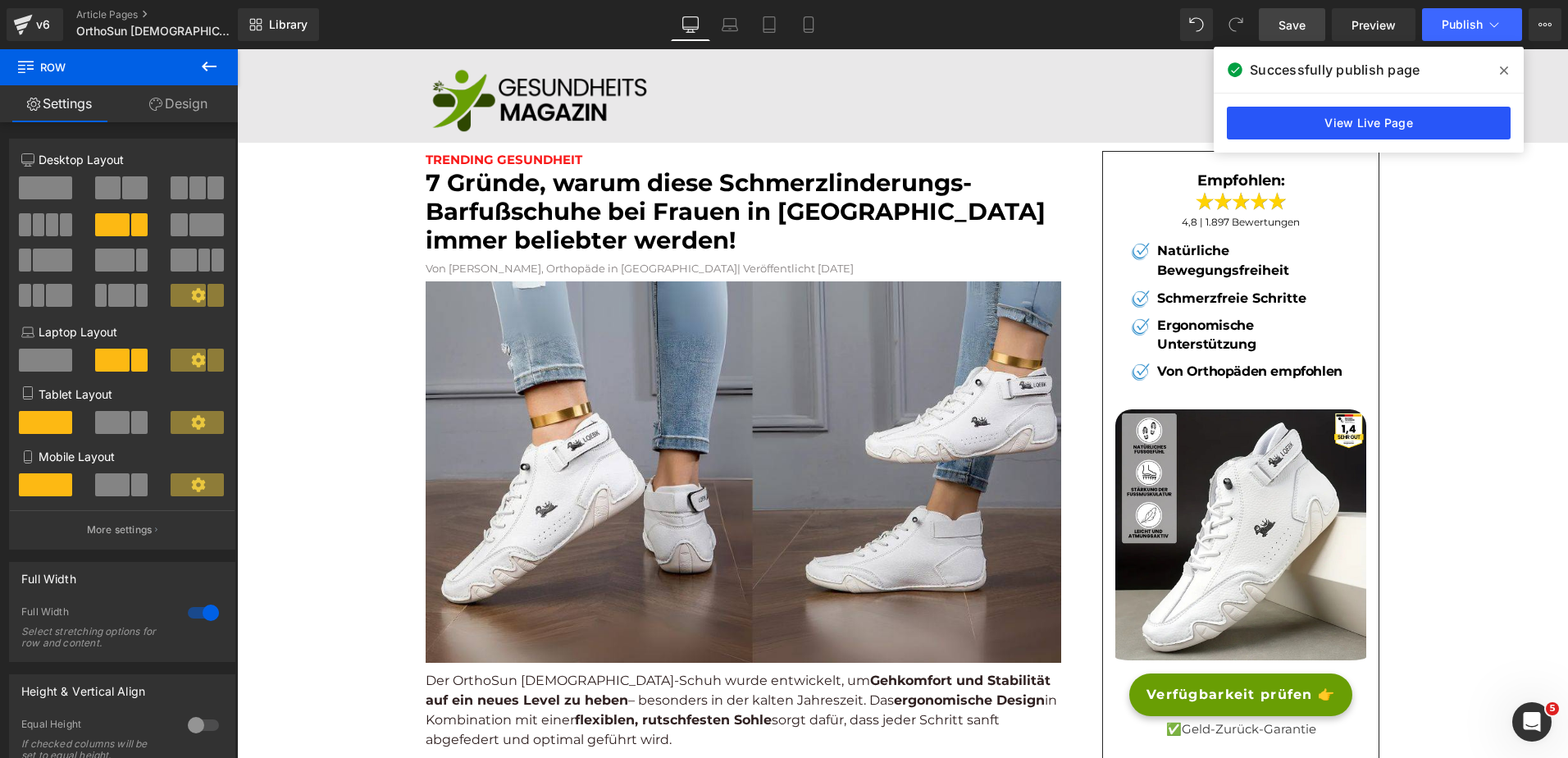
click at [1301, 131] on link "View Live Page" at bounding box center [1369, 122] width 284 height 33
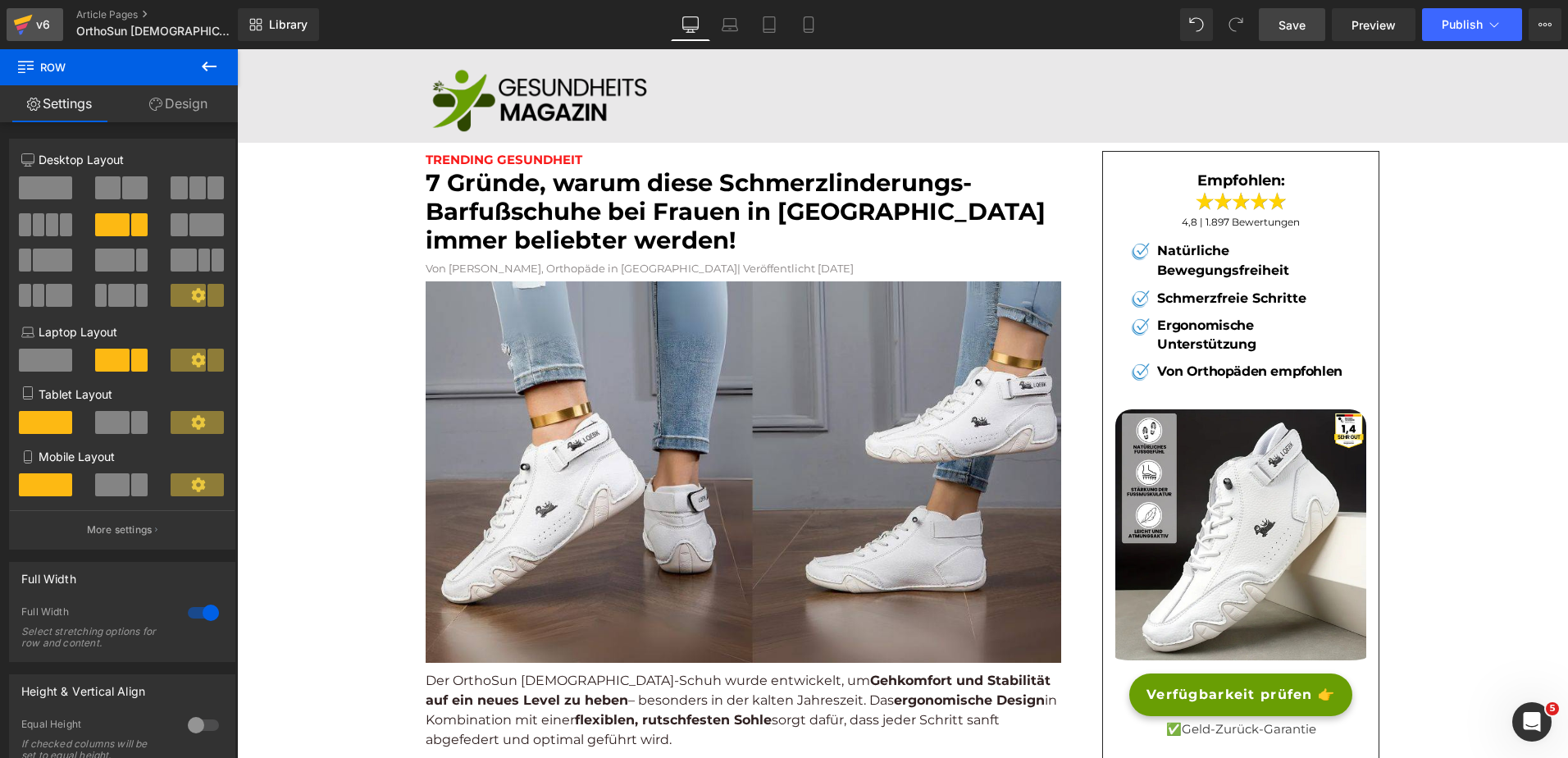
click at [36, 27] on div "v6" at bounding box center [43, 24] width 20 height 21
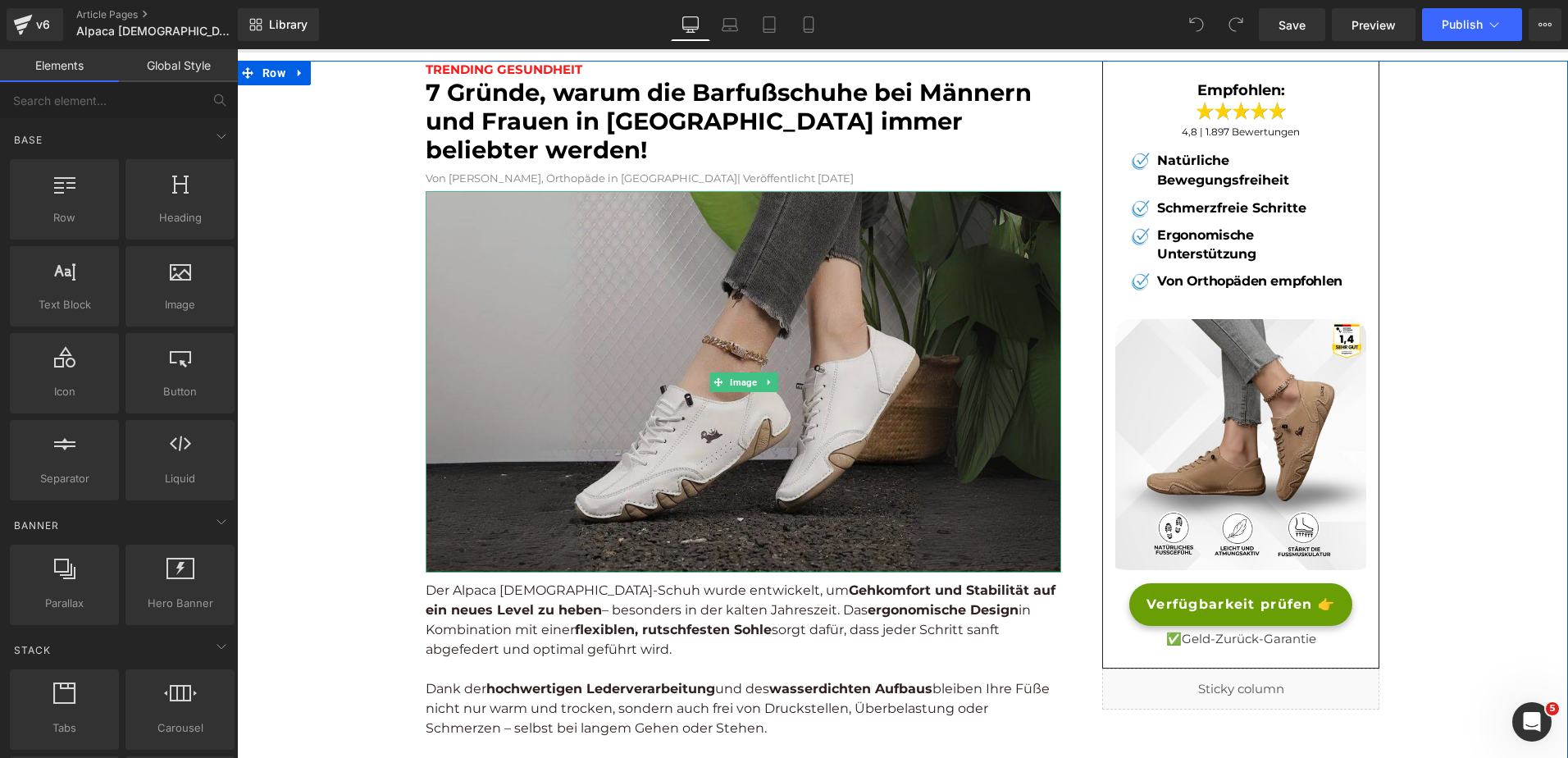
scroll to position [90, 0]
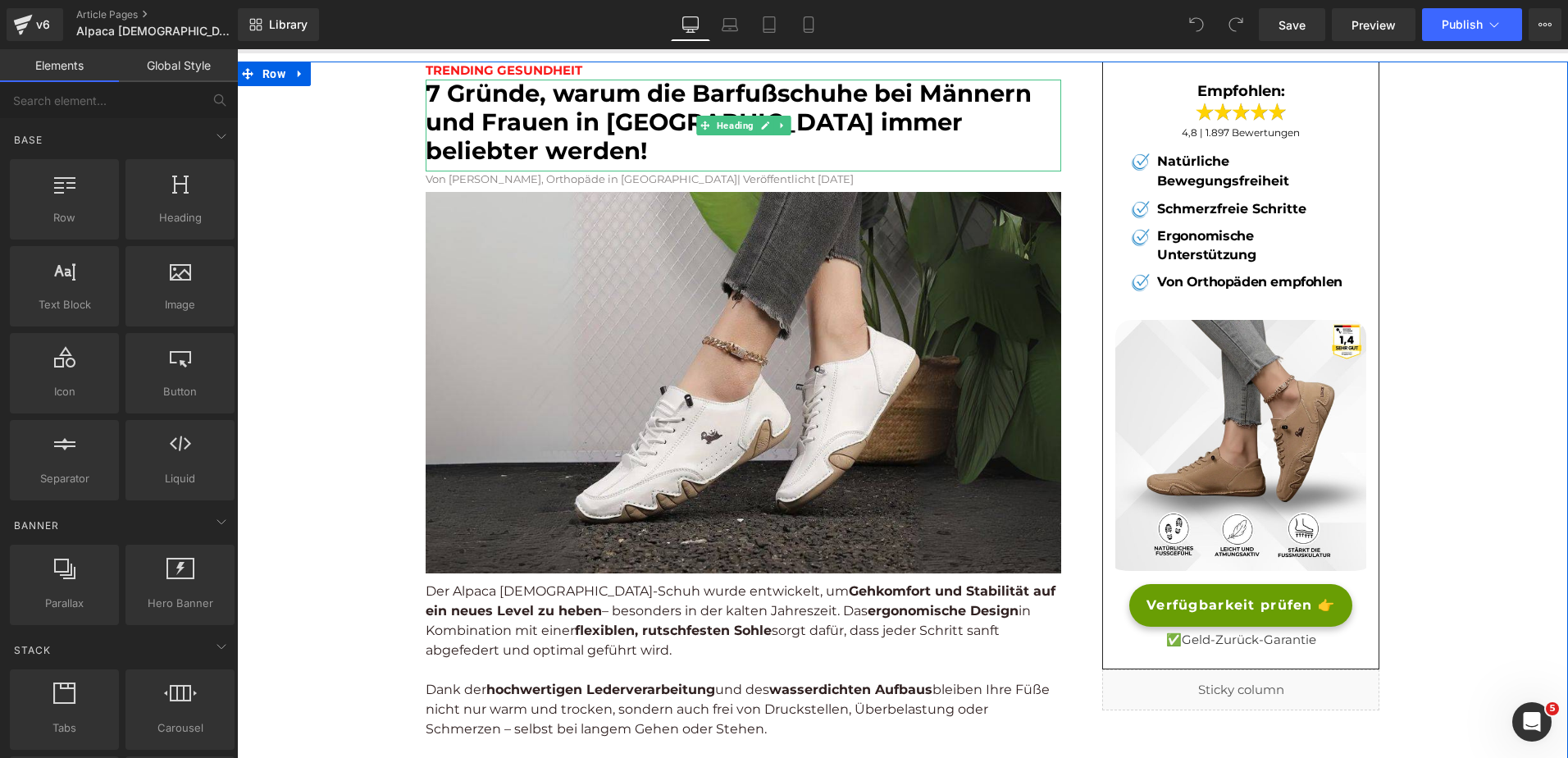
click at [905, 90] on font "7 Gründe, warum die Barfußschuhe bei Männern und Frauen in Europa immer beliebt…" at bounding box center [729, 121] width 606 height 86
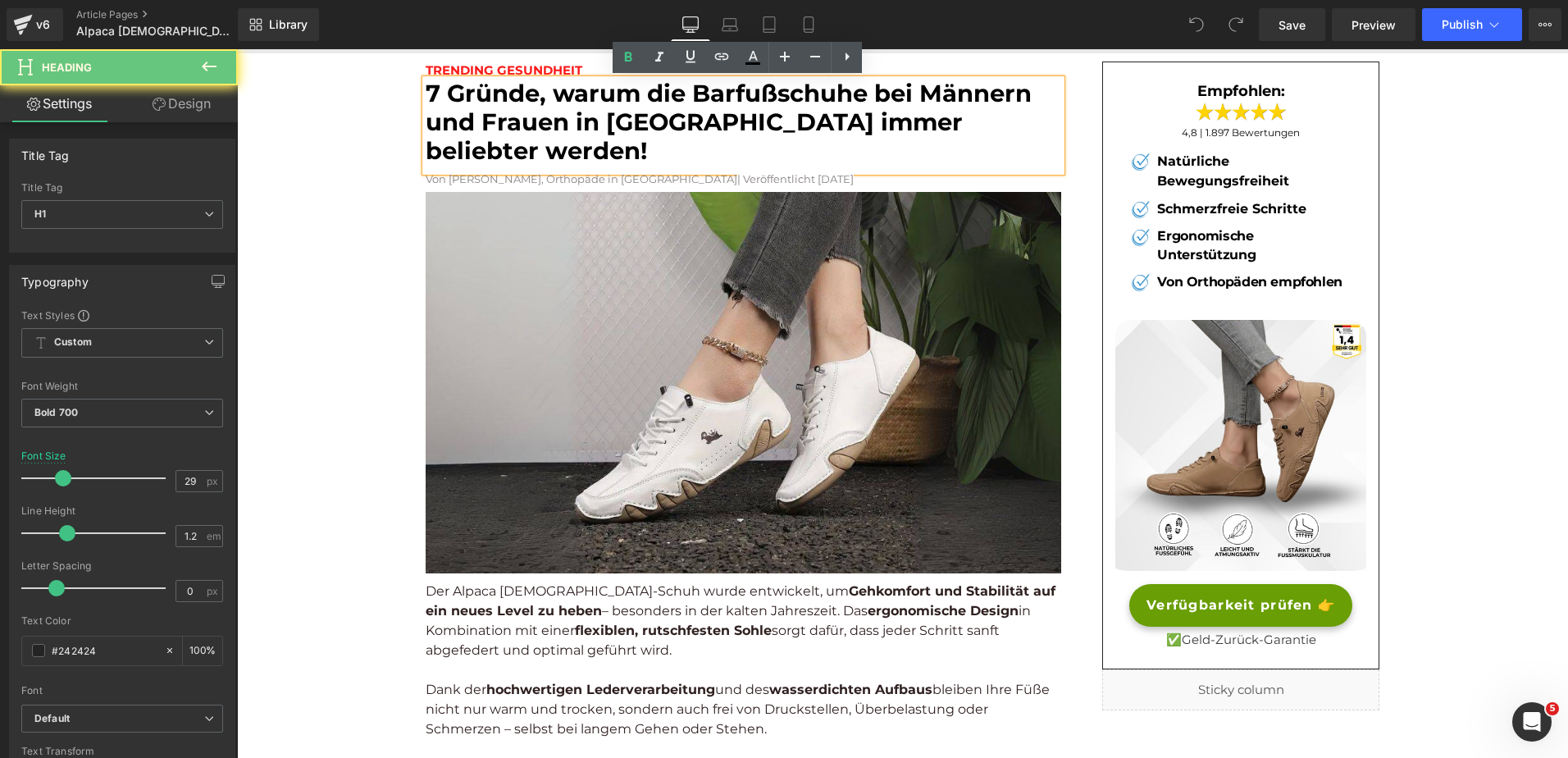
click at [949, 95] on font "7 Gründe, warum die Barfußschuhe bei Männern und Frauen in Europa immer beliebt…" at bounding box center [729, 121] width 606 height 86
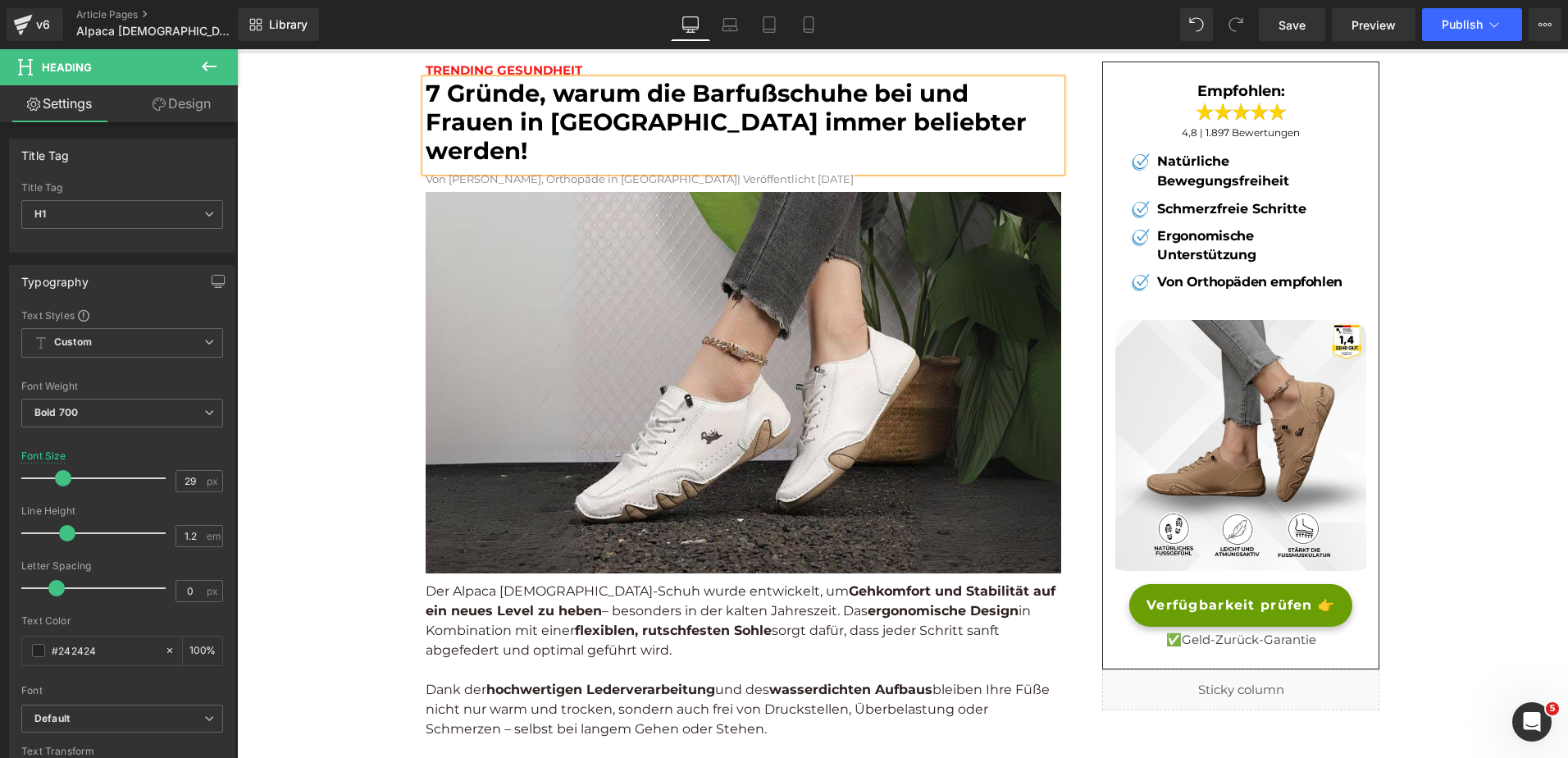
click at [956, 97] on font "7 Gründe, warum die Barfußschuhe bei und Frauen in Europa immer beliebter werde…" at bounding box center [727, 121] width 601 height 86
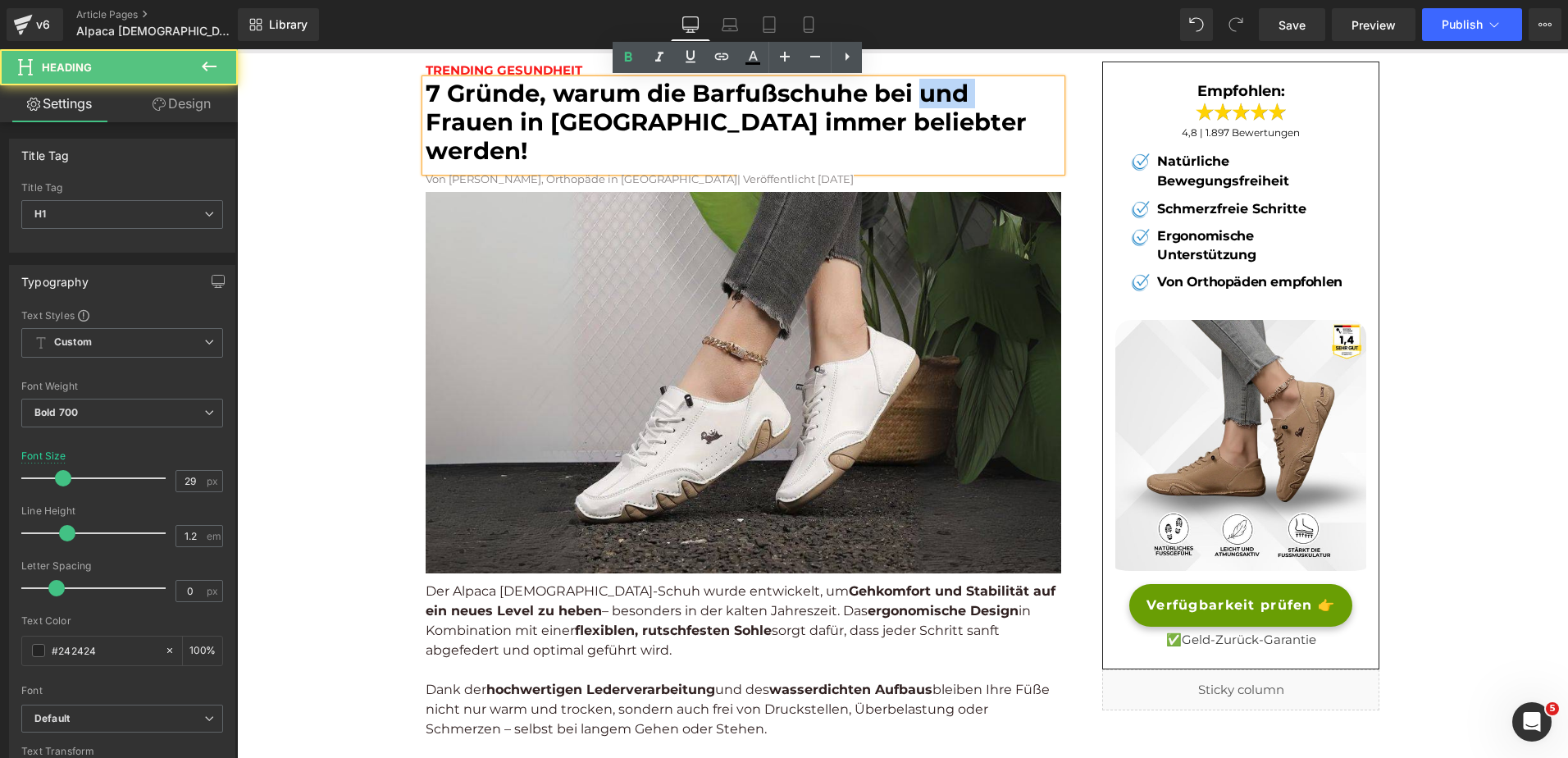
click at [956, 97] on font "7 Gründe, warum die Barfußschuhe bei und Frauen in Europa immer beliebter werde…" at bounding box center [727, 121] width 601 height 86
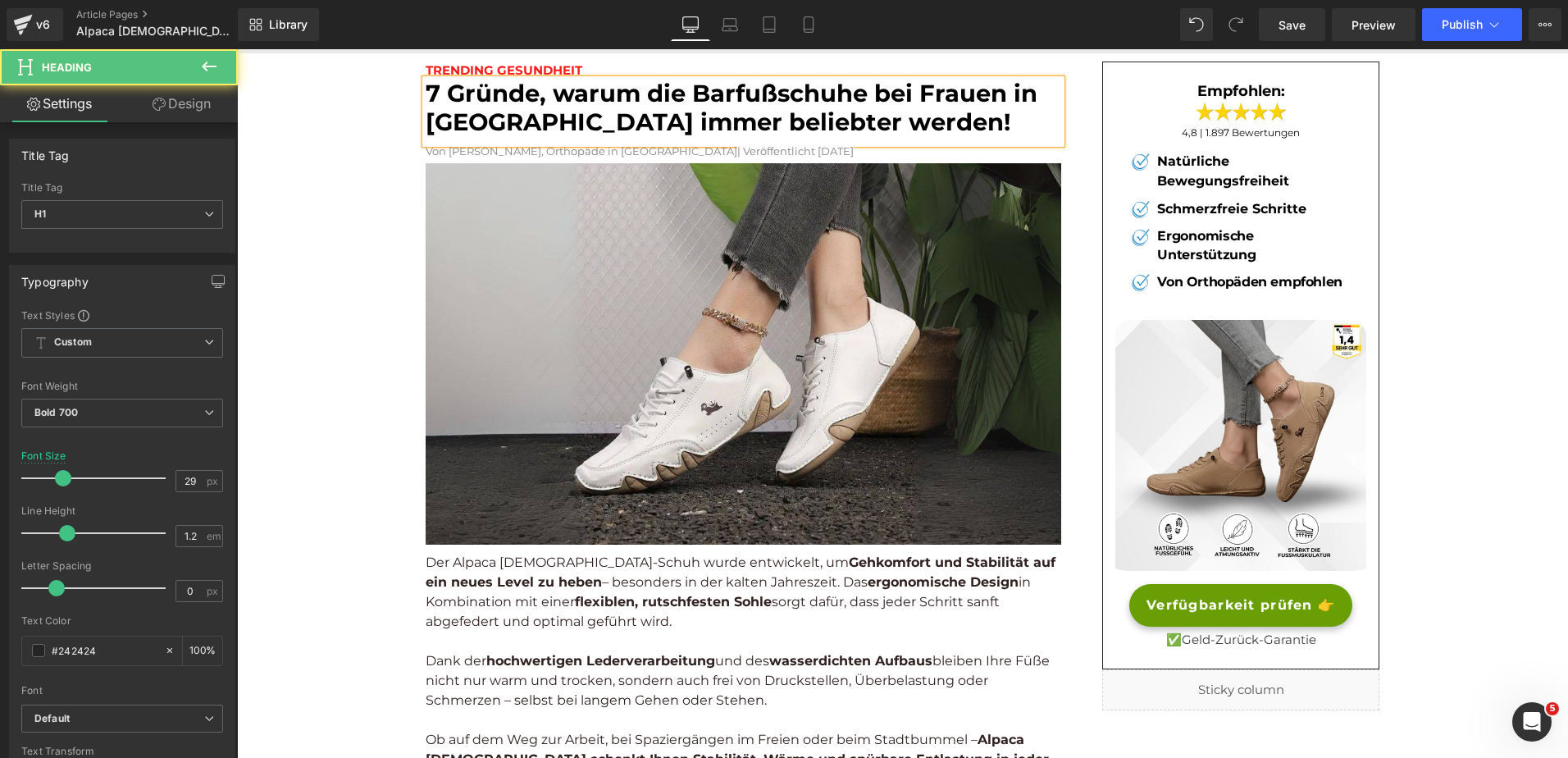
click at [690, 87] on font "7 Gründe, warum die Barfußschuhe bei Frauen in Europa immer beliebter werden!" at bounding box center [732, 107] width 612 height 58
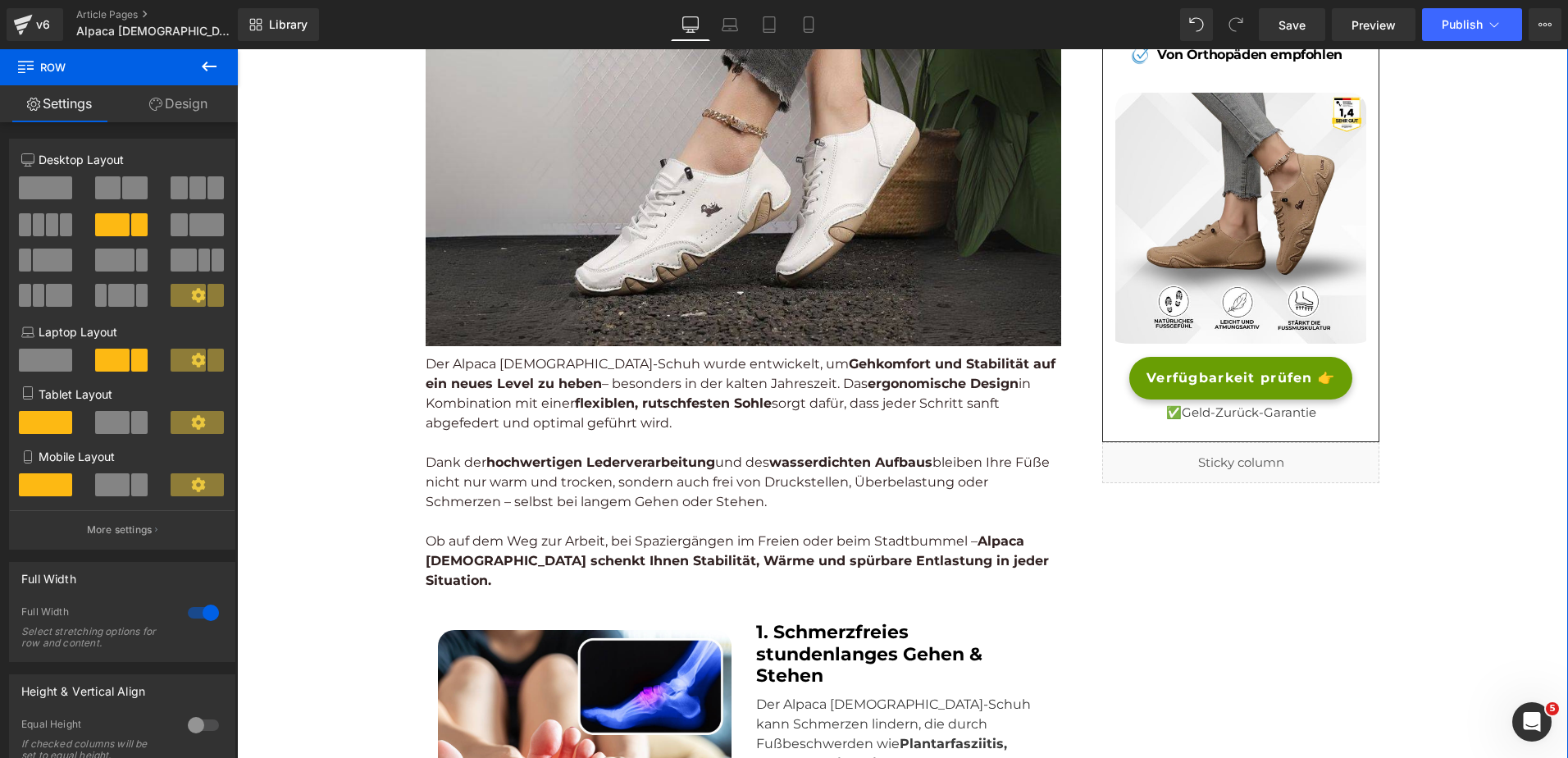
scroll to position [0, 0]
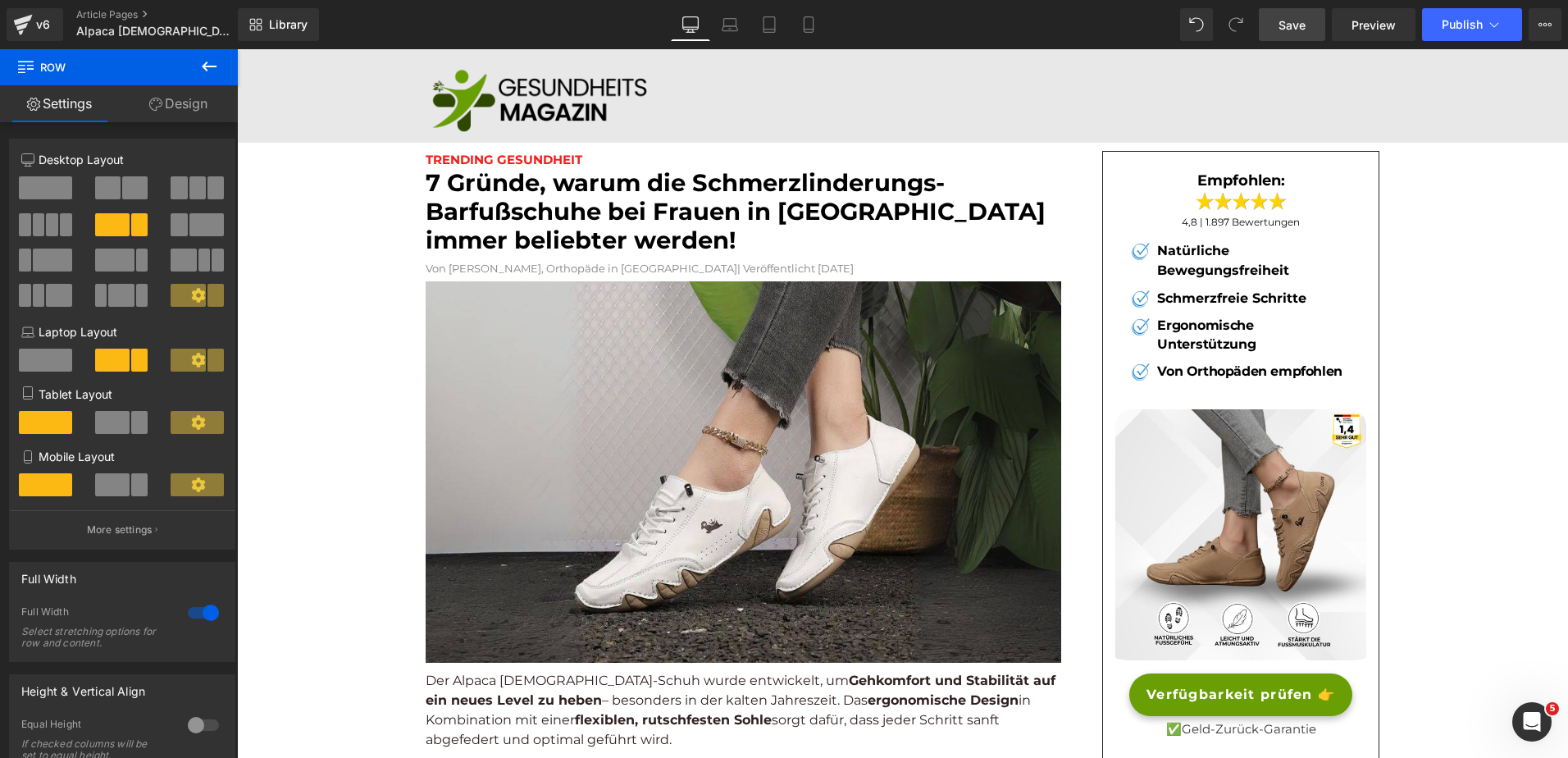
click at [1314, 24] on link "Save" at bounding box center [1292, 24] width 66 height 33
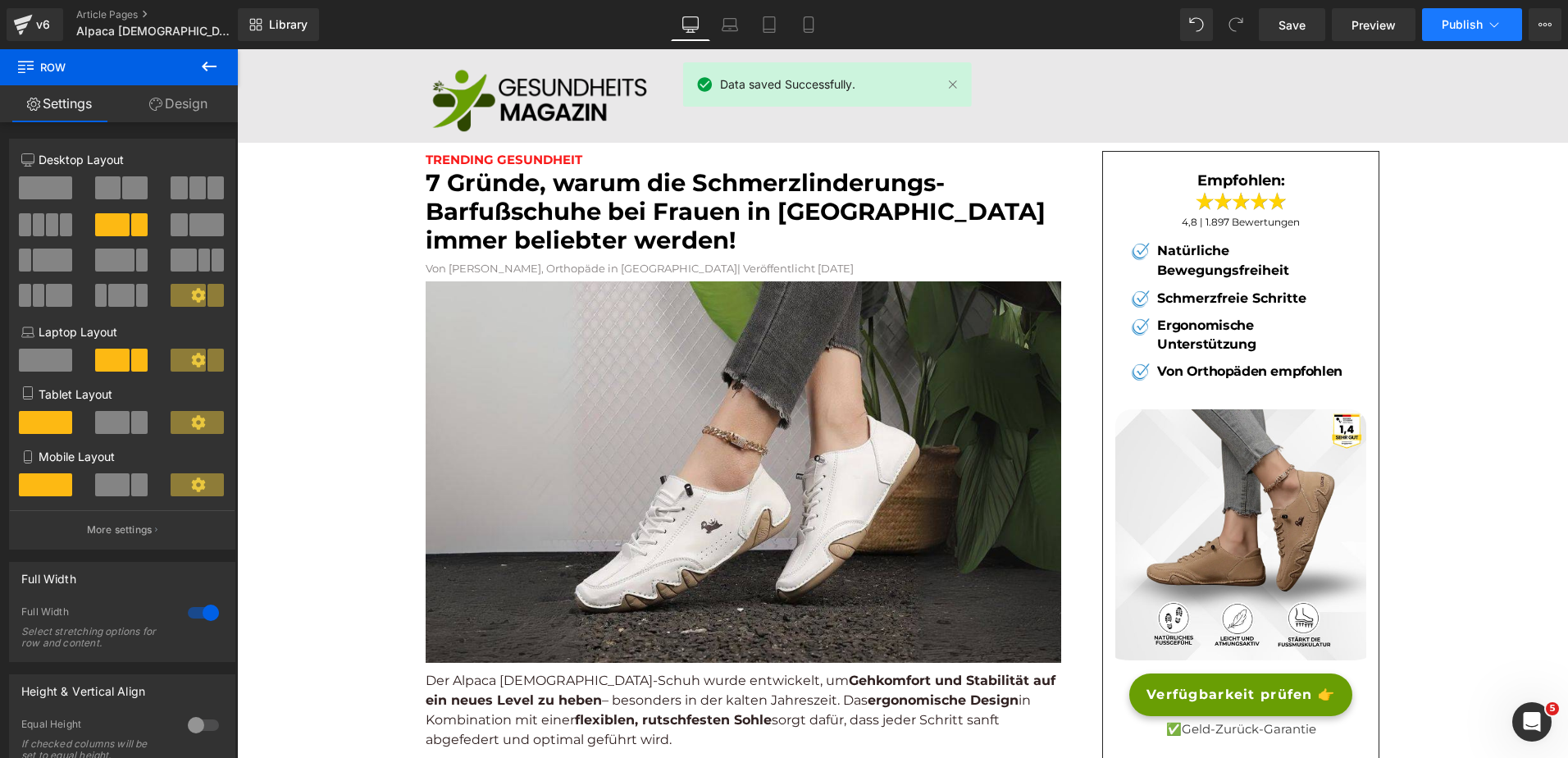
click at [1455, 19] on span "Publish" at bounding box center [1463, 25] width 41 height 13
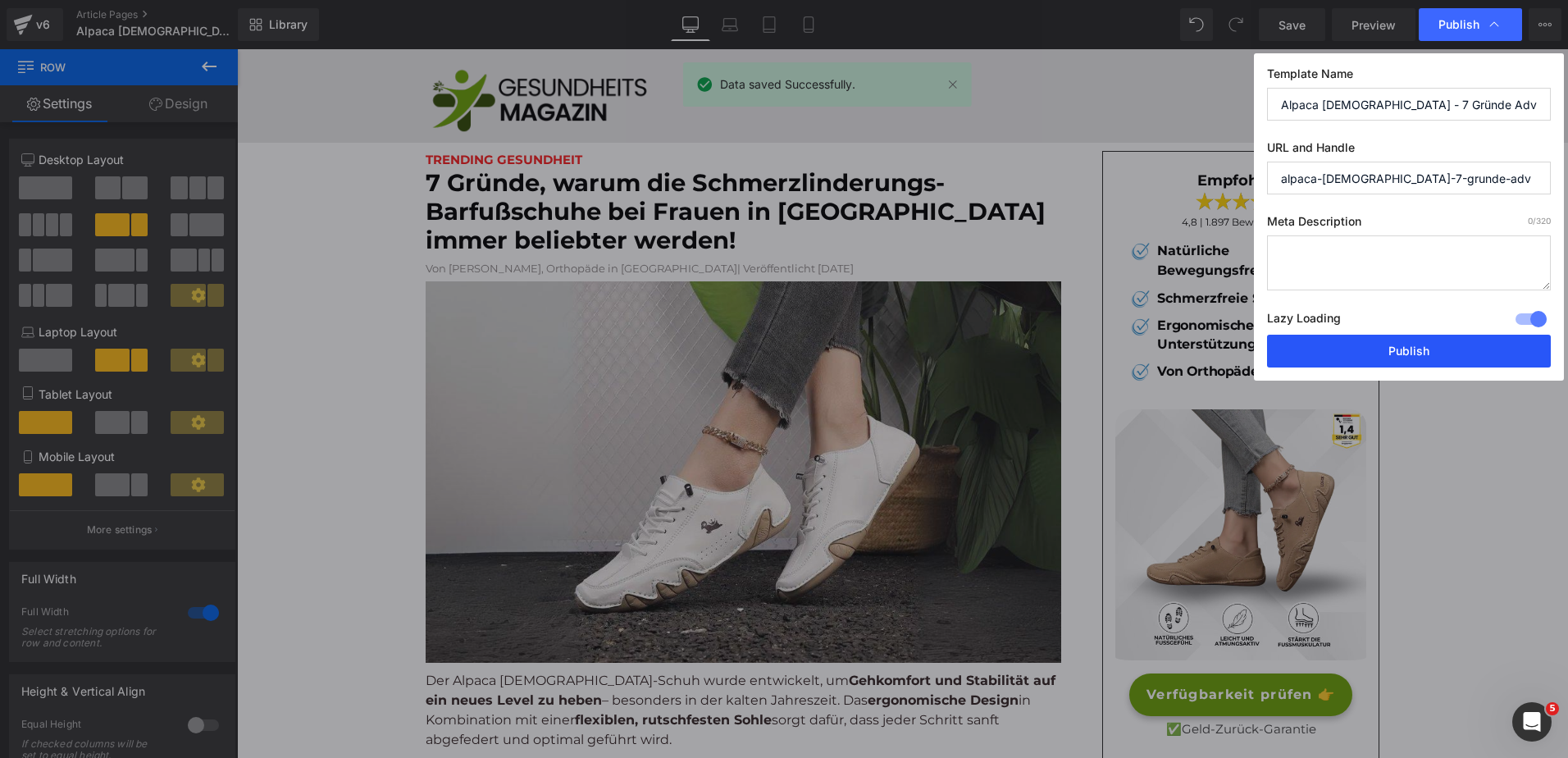
click at [1399, 348] on button "Publish" at bounding box center [1409, 351] width 284 height 33
